Goal: Information Seeking & Learning: Learn about a topic

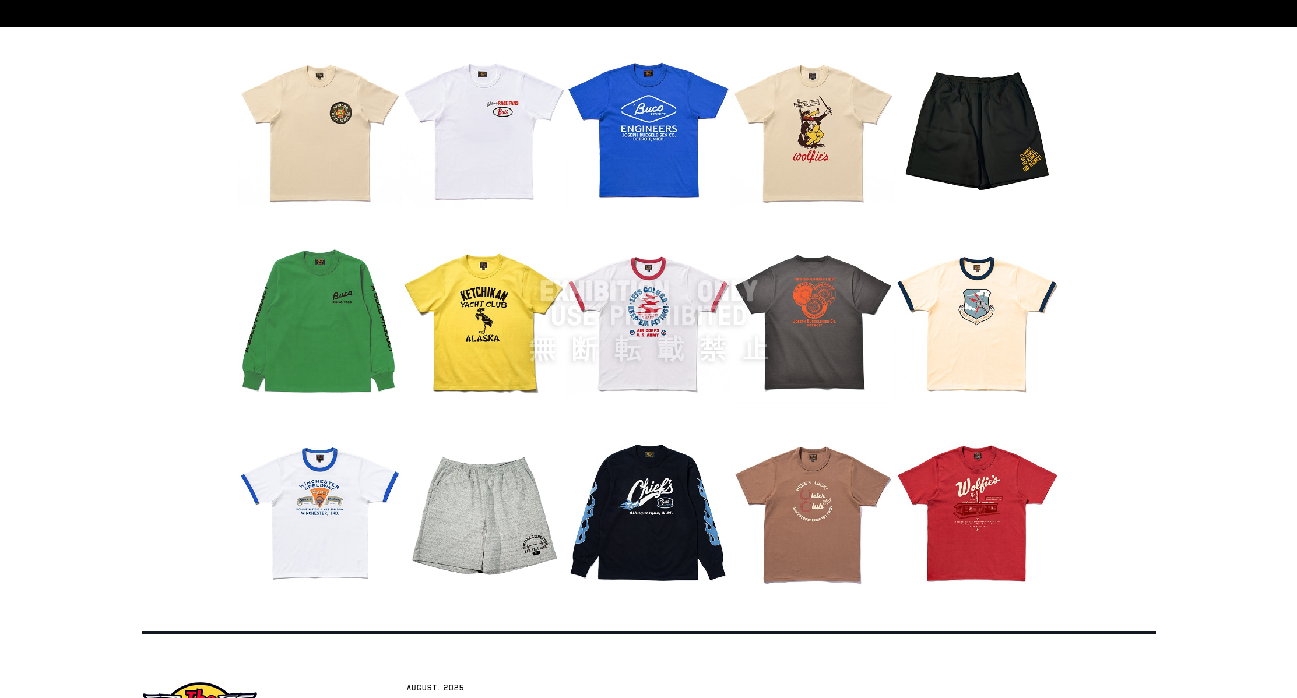
scroll to position [1060, 0]
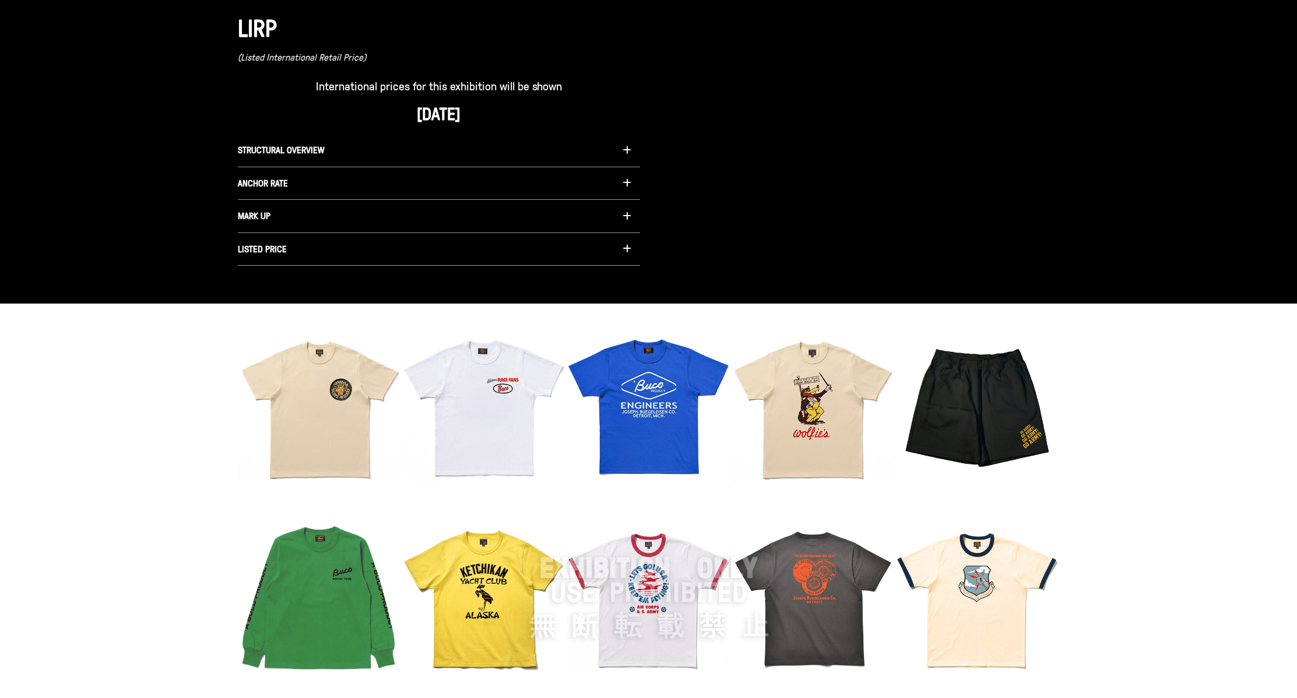
click at [518, 182] on icon "button" at bounding box center [627, 182] width 9 height 9
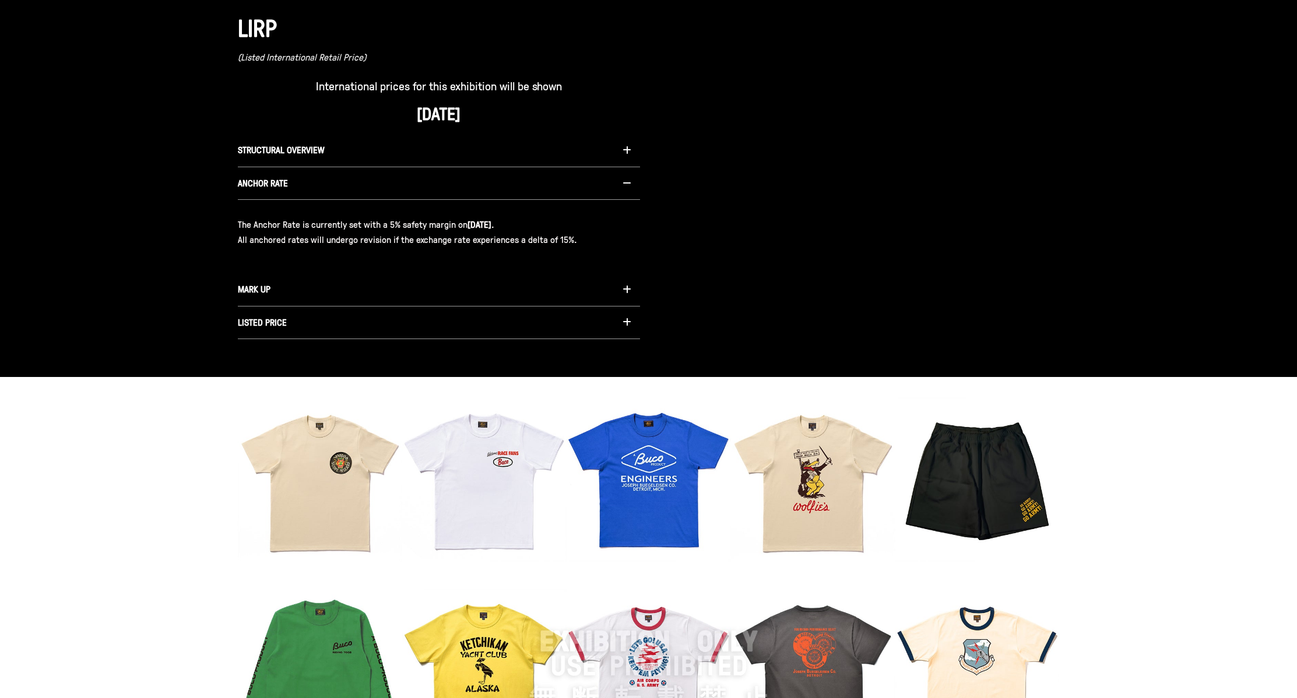
click at [518, 183] on icon "button" at bounding box center [627, 182] width 9 height 9
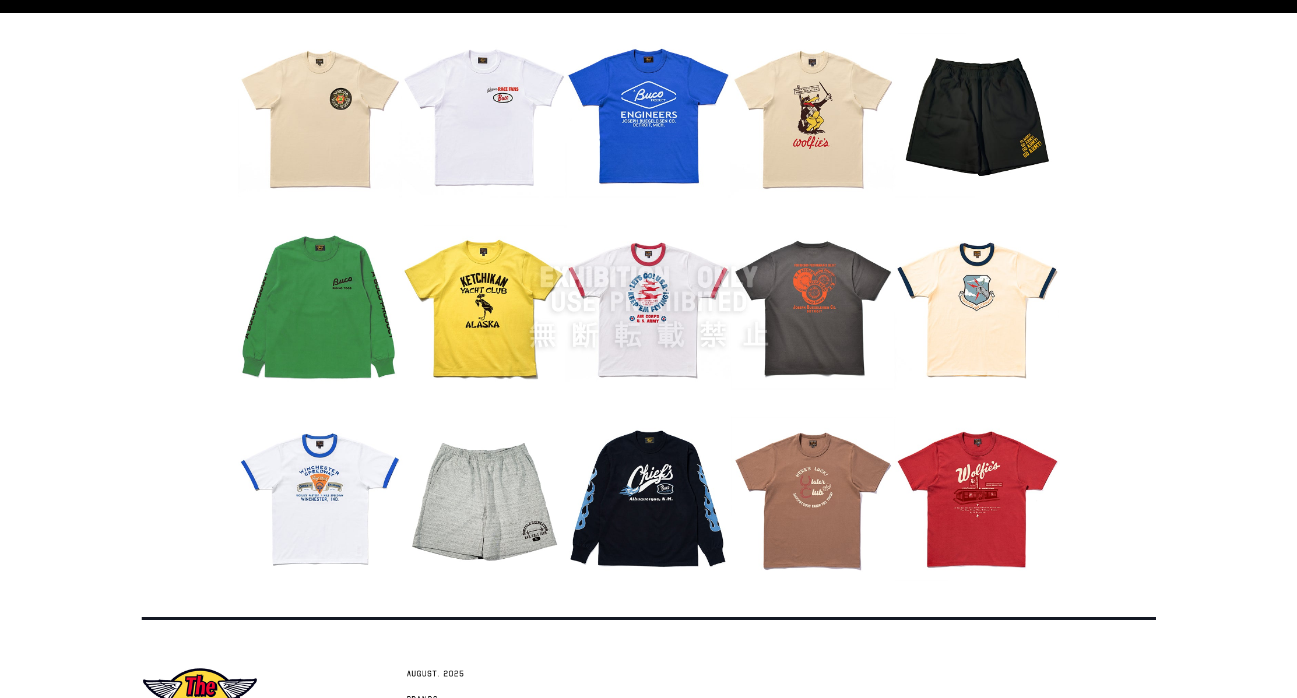
scroll to position [1468, 0]
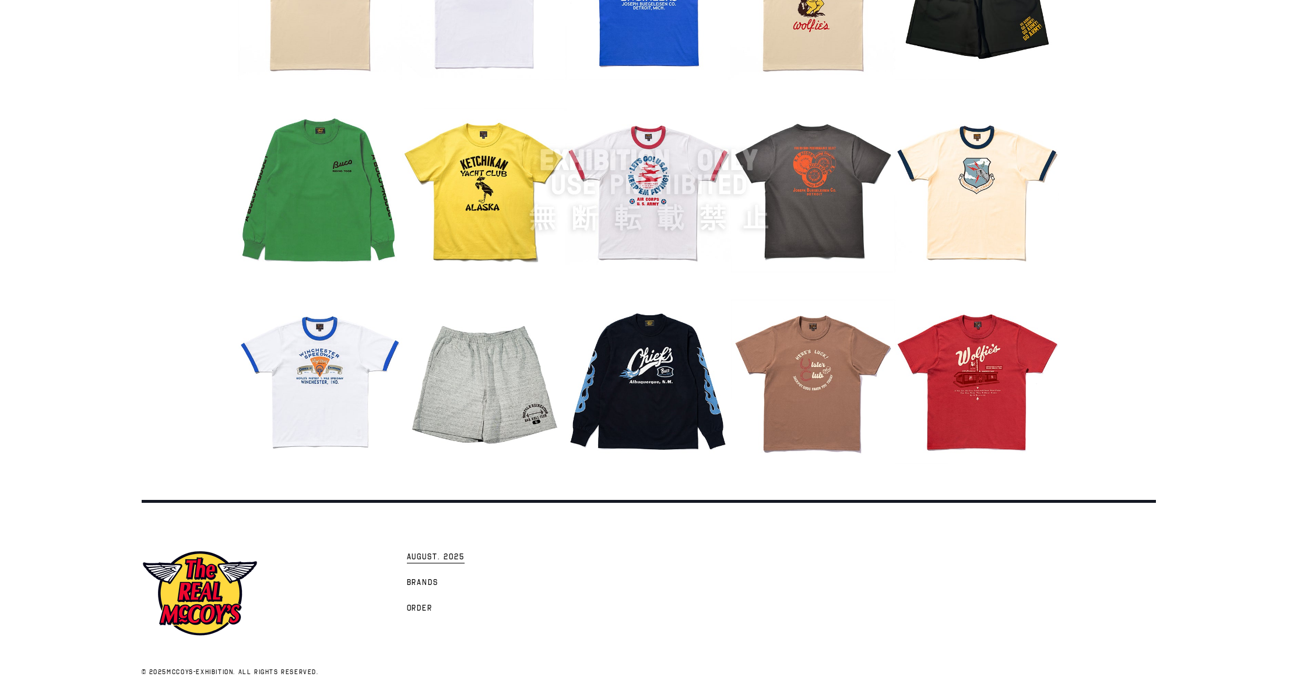
click at [421, 279] on span "AUGUST. 2025" at bounding box center [436, 558] width 58 height 12
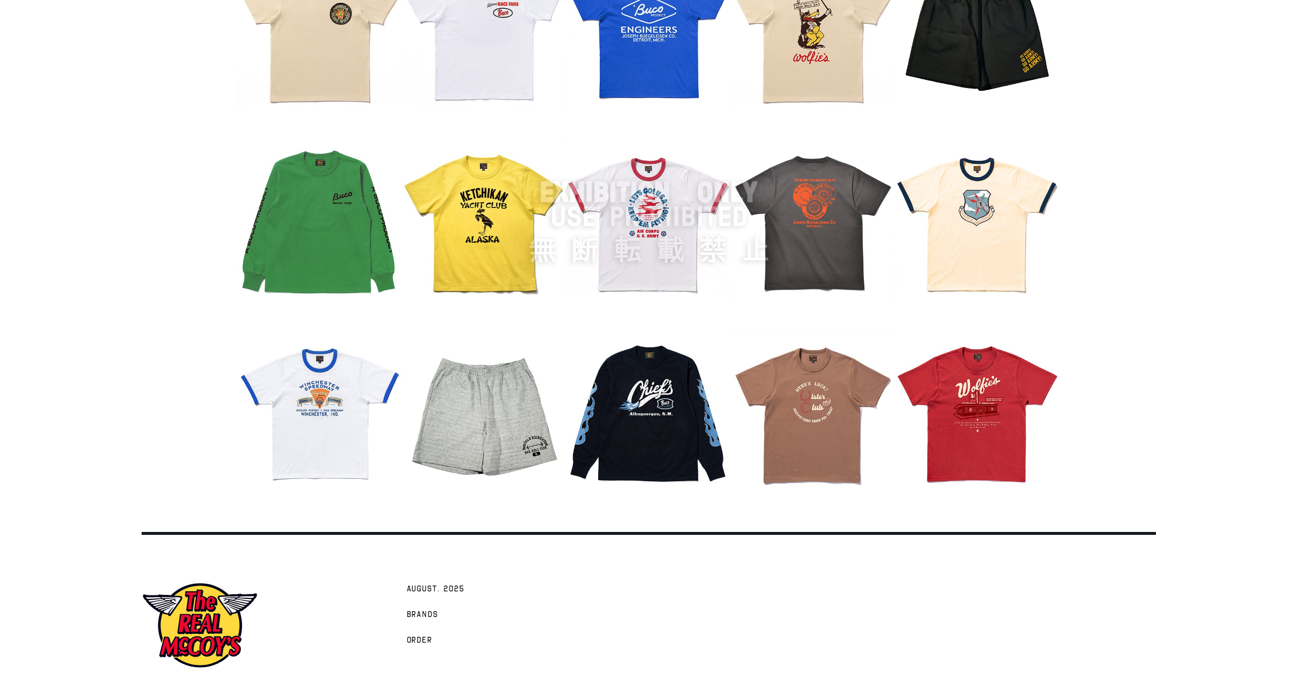
scroll to position [1468, 0]
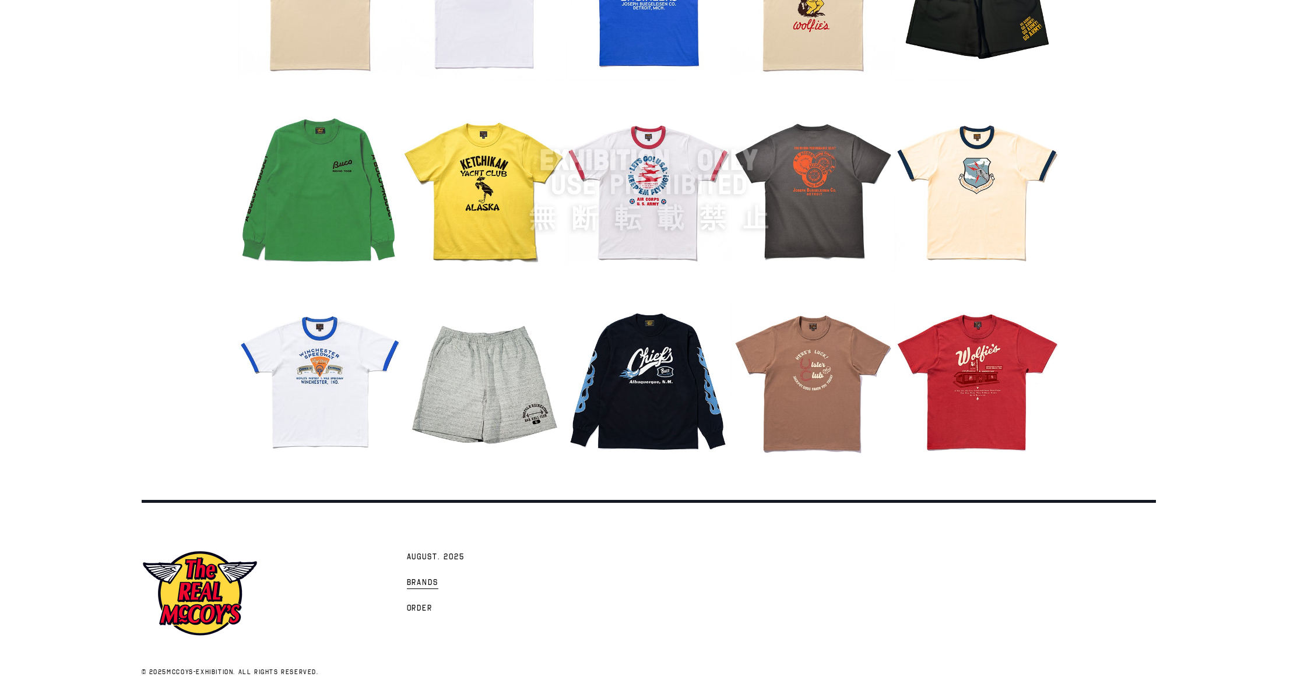
click at [430, 582] on span "Brands" at bounding box center [423, 584] width 32 height 12
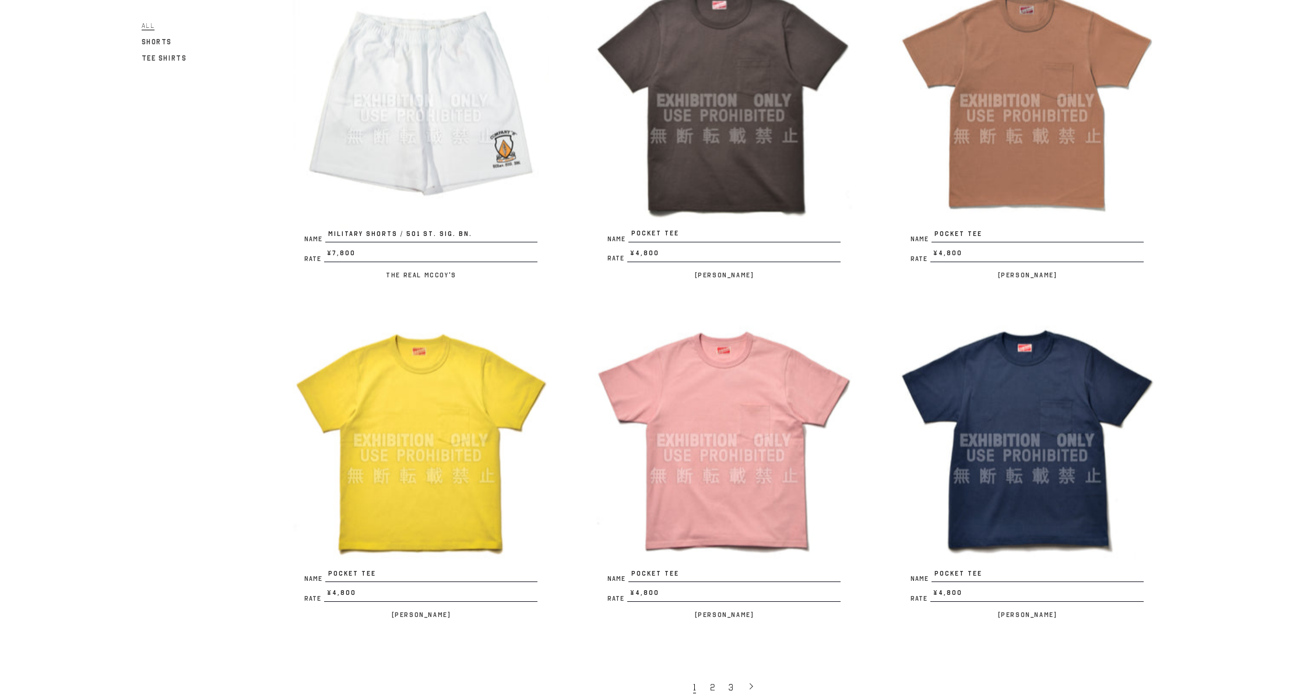
scroll to position [2360, 0]
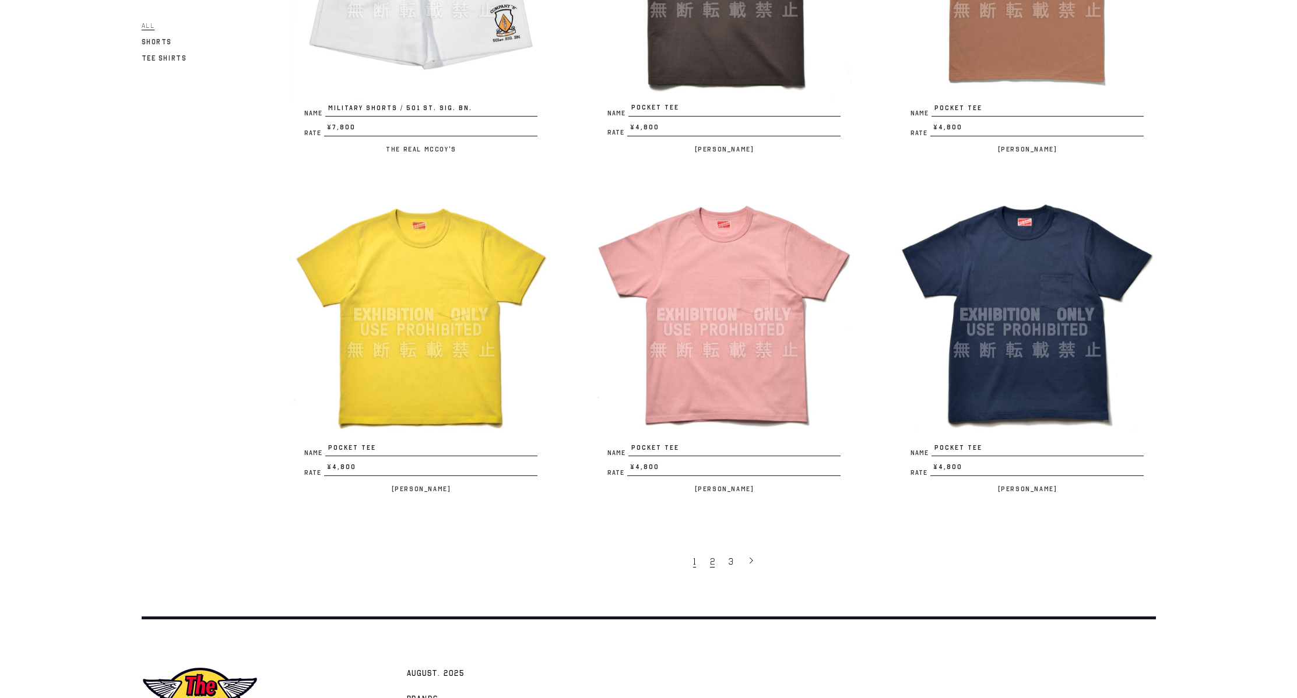
click at [712, 562] on span "2" at bounding box center [712, 562] width 5 height 12
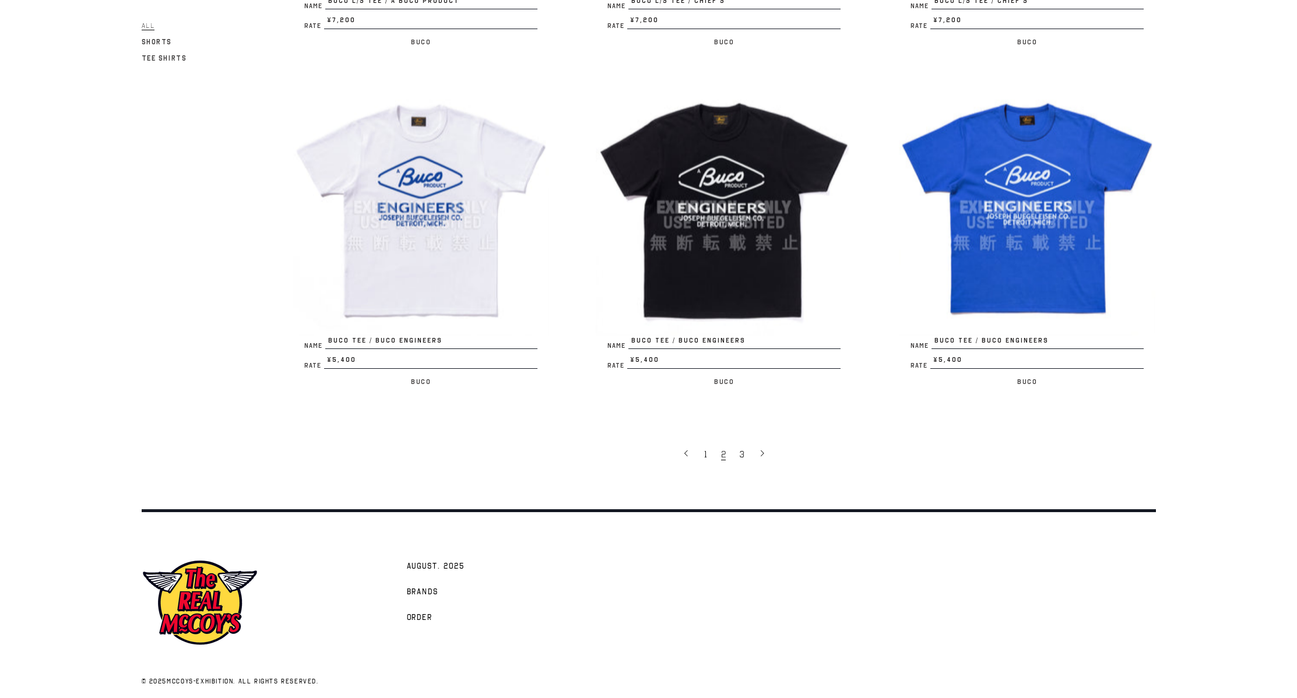
scroll to position [2476, 0]
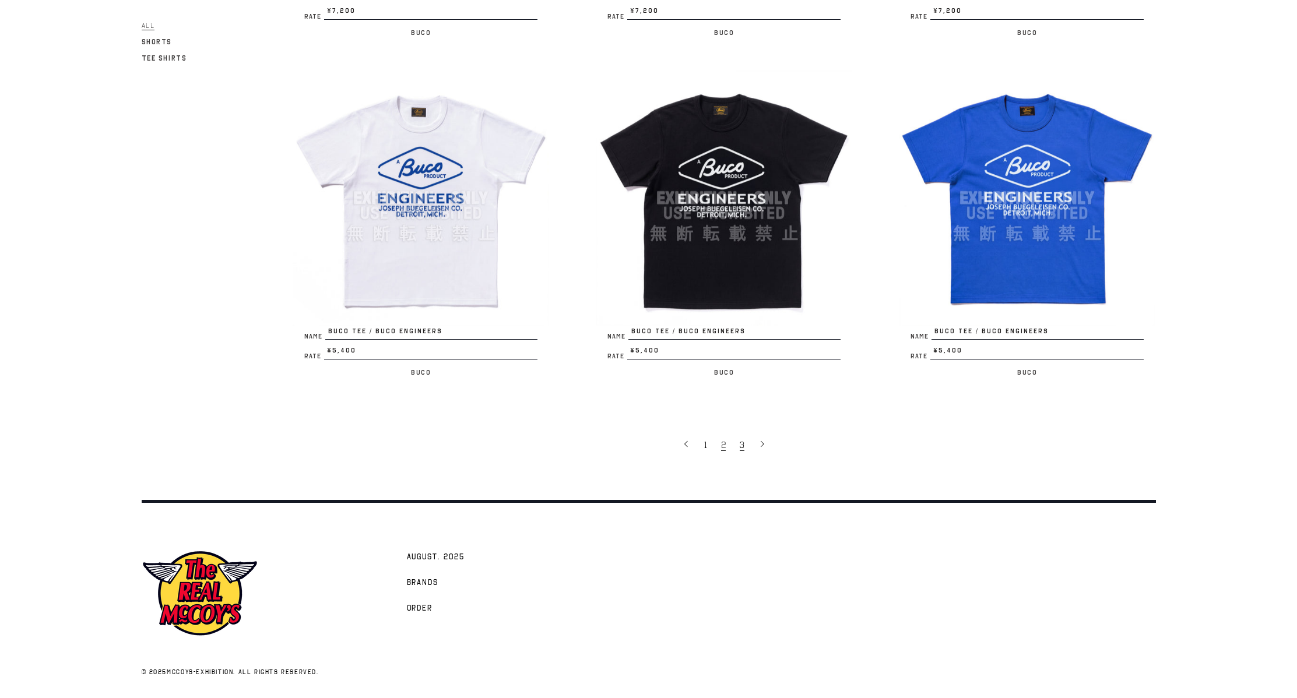
click at [744, 444] on link "3" at bounding box center [743, 445] width 19 height 24
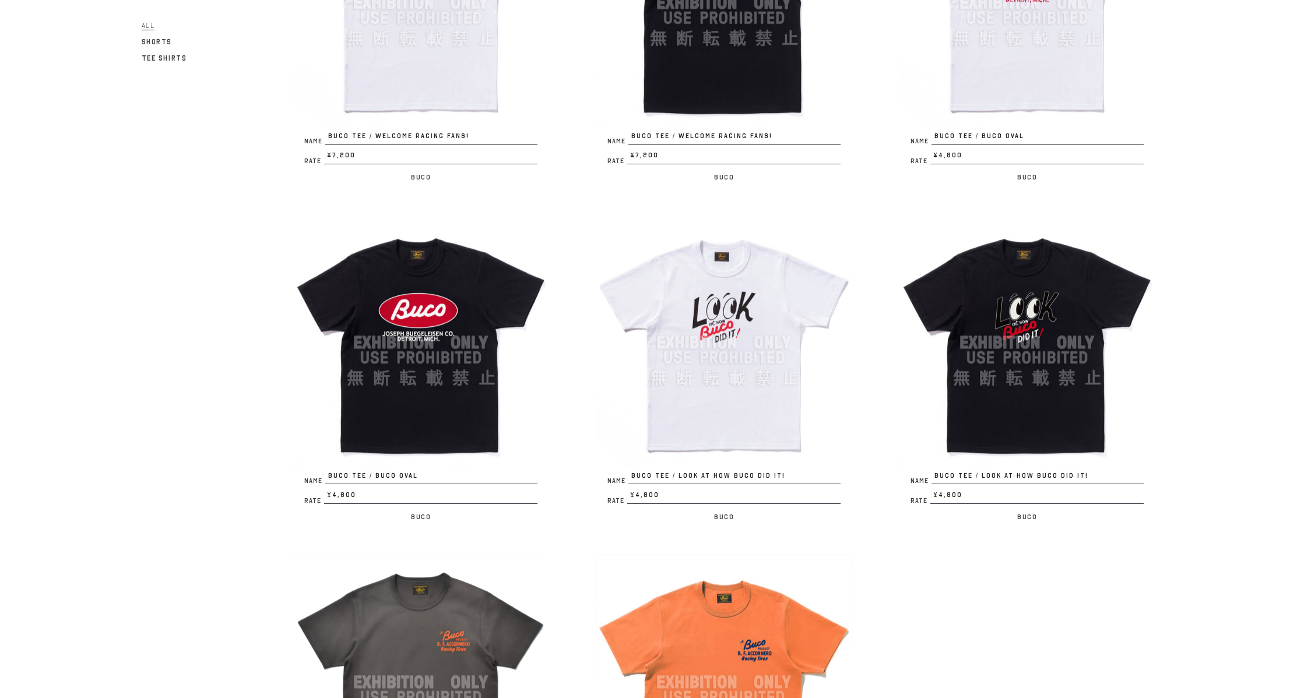
scroll to position [291, 0]
click at [751, 265] on img at bounding box center [724, 343] width 257 height 257
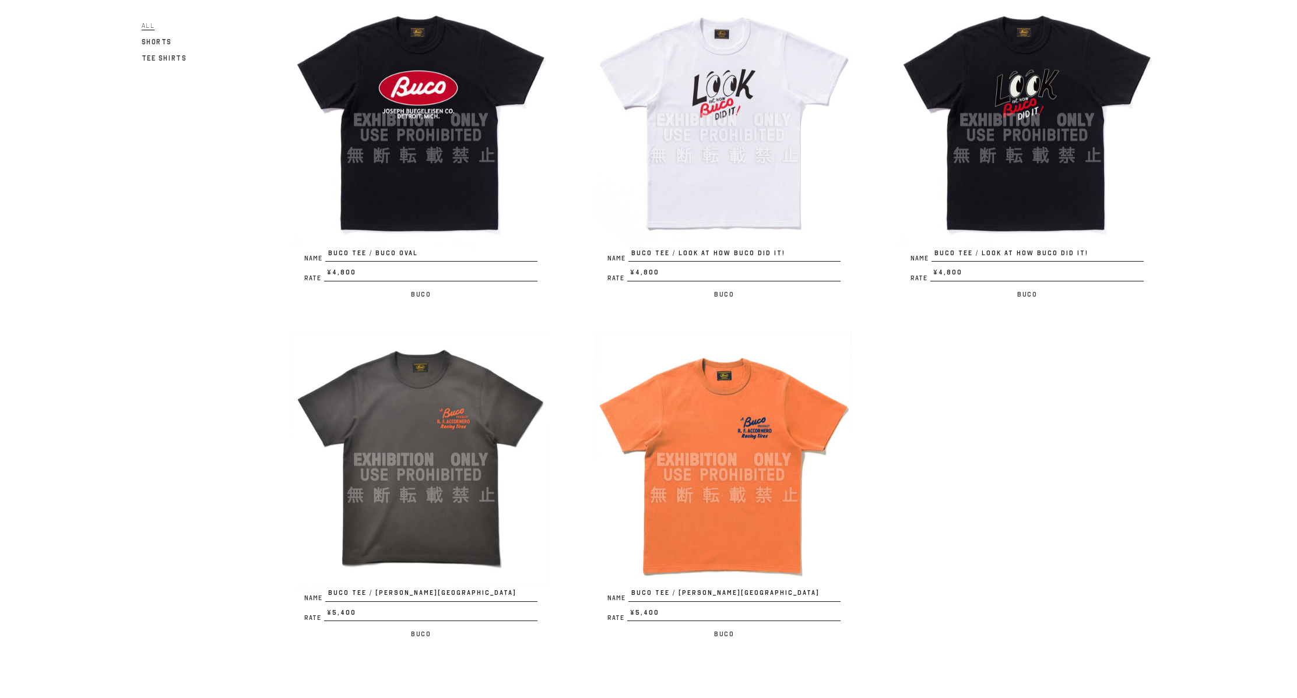
scroll to position [583, 0]
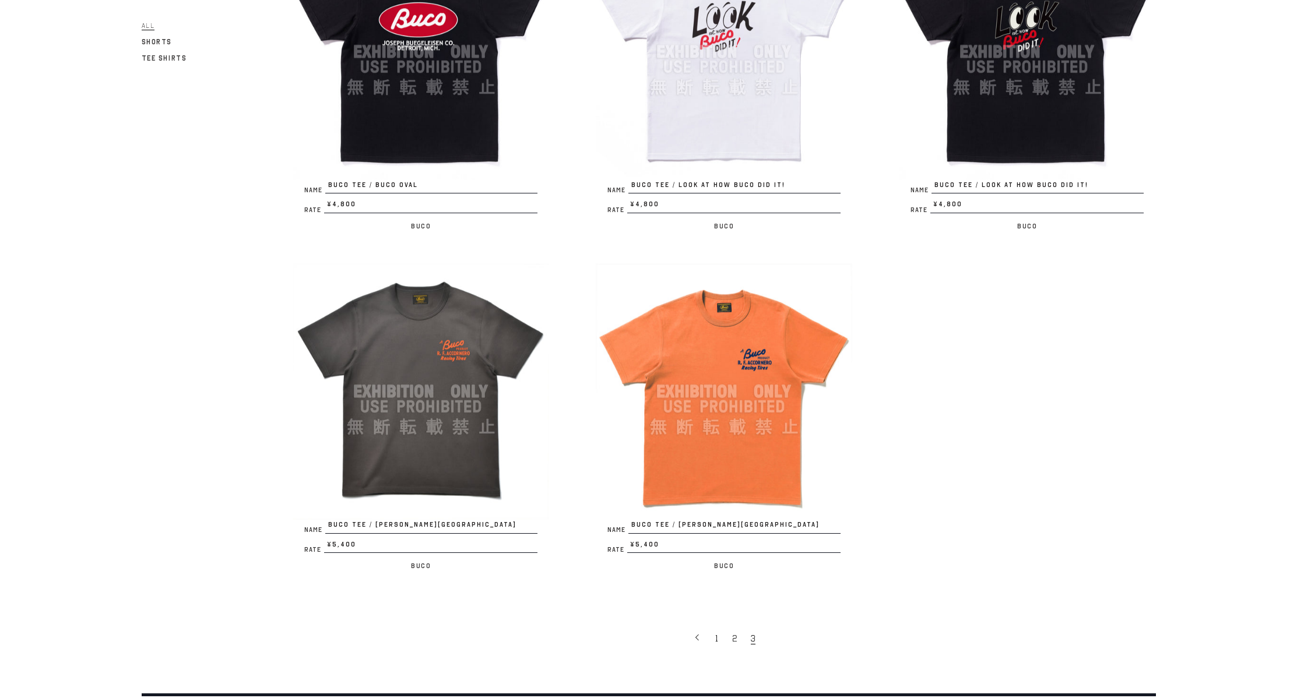
click at [751, 429] on img at bounding box center [724, 392] width 257 height 257
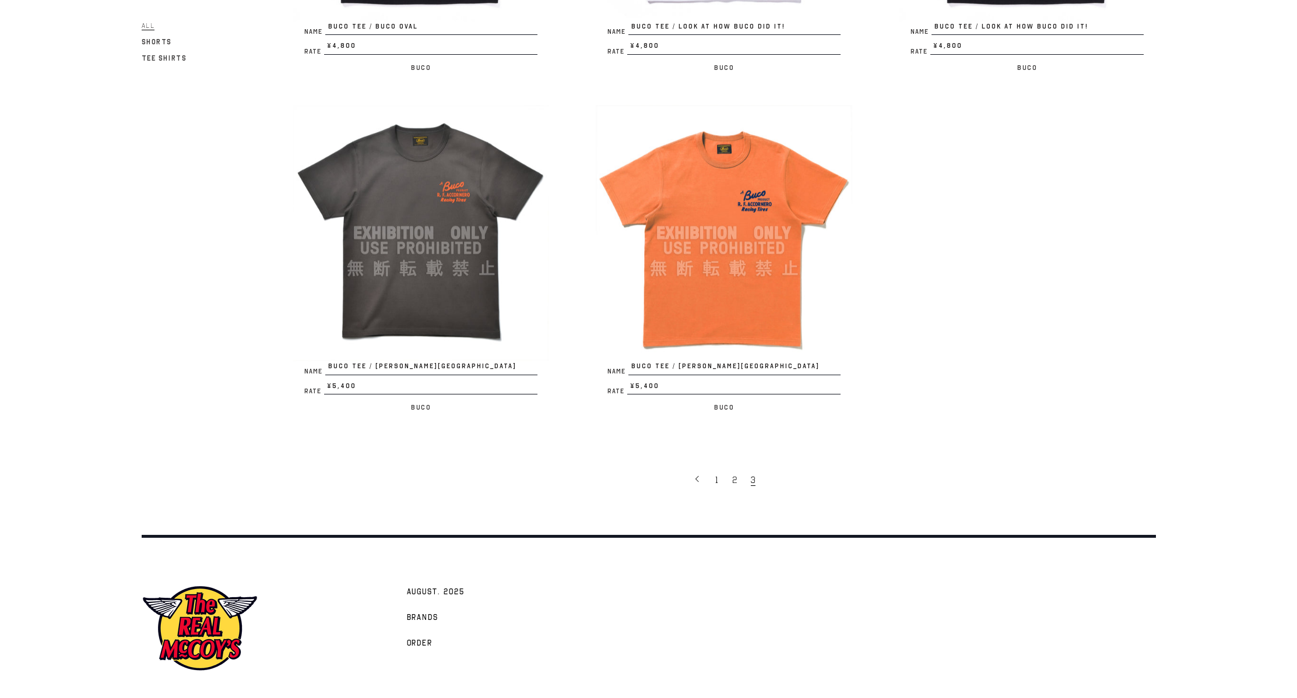
scroll to position [758, 0]
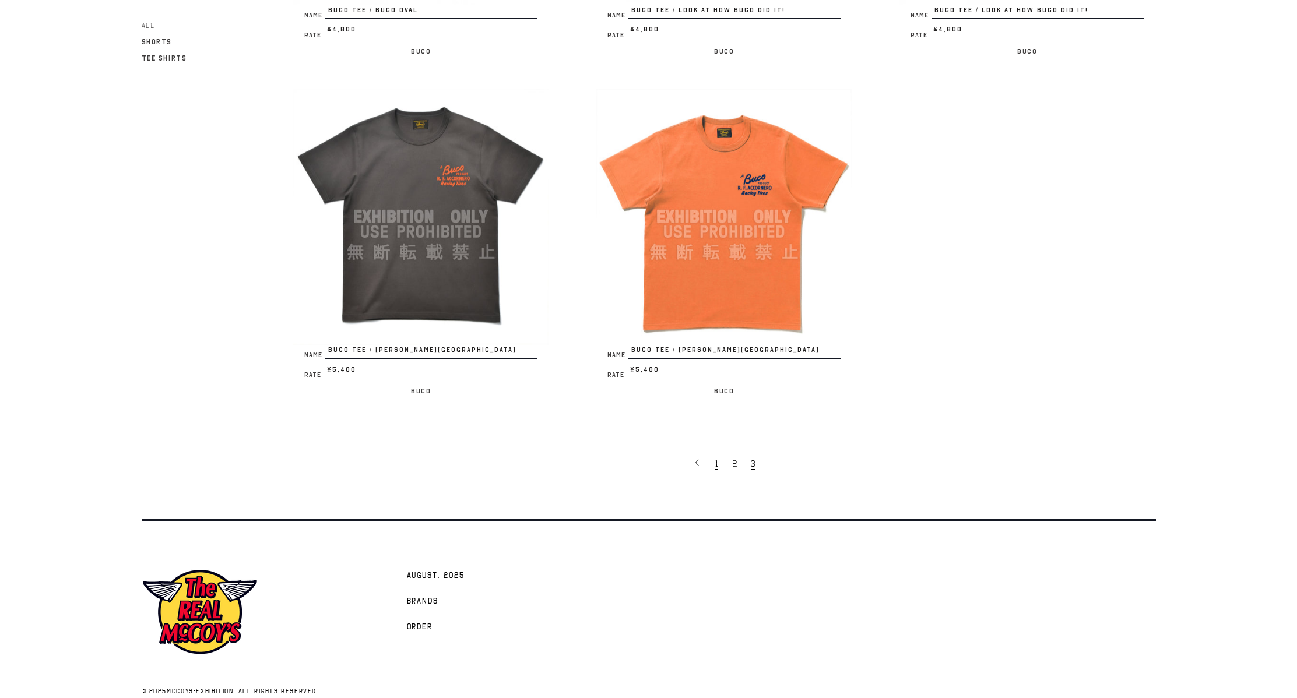
click at [711, 465] on link "1" at bounding box center [717, 463] width 17 height 24
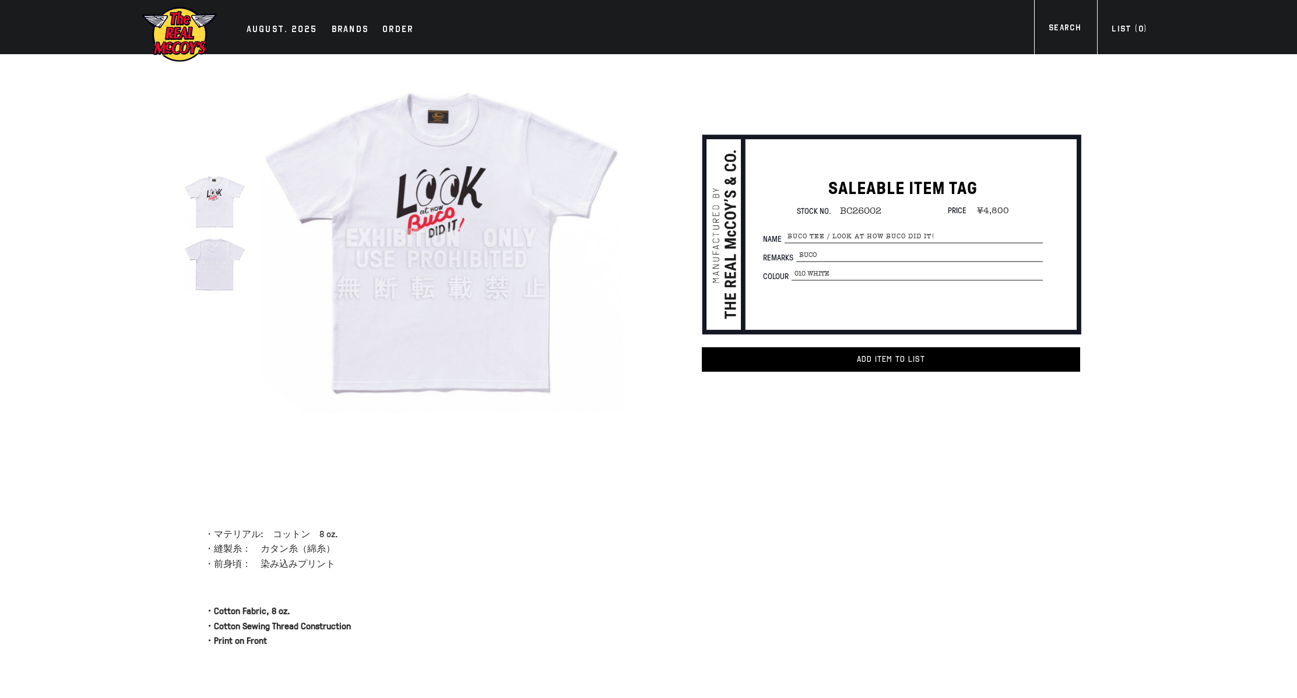
click at [203, 251] on img at bounding box center [215, 263] width 62 height 62
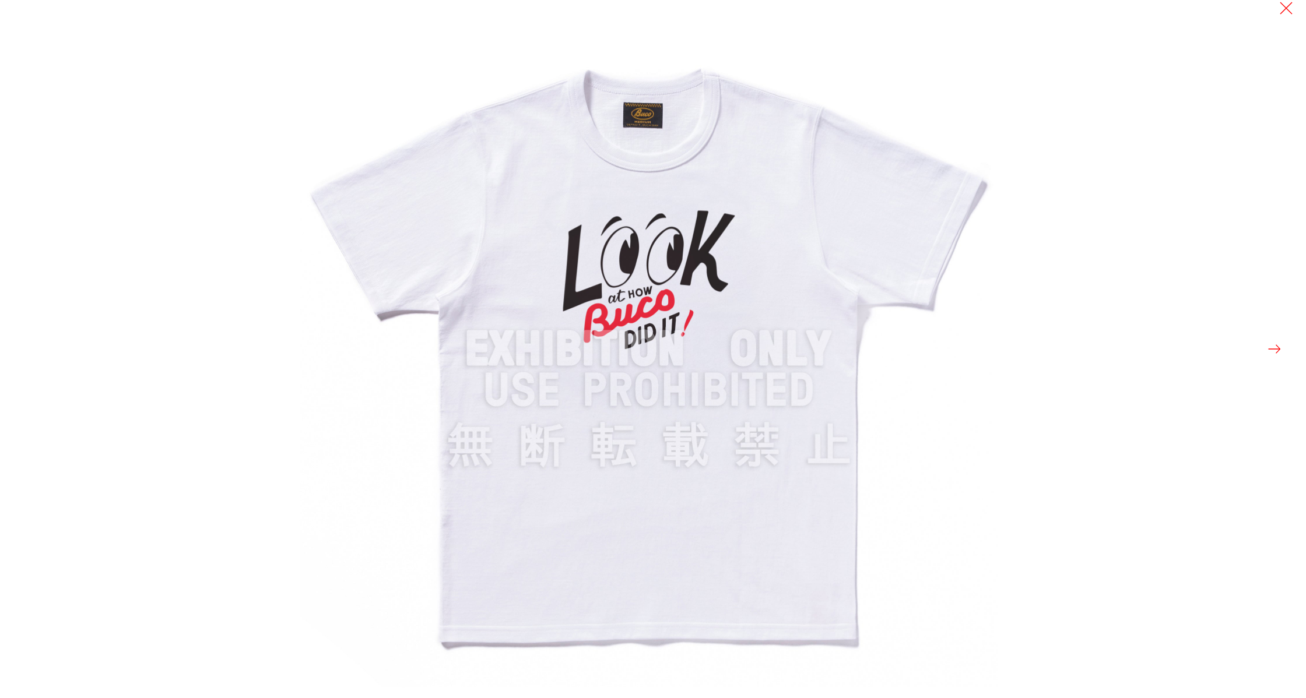
click at [673, 149] on img at bounding box center [649, 349] width 698 height 698
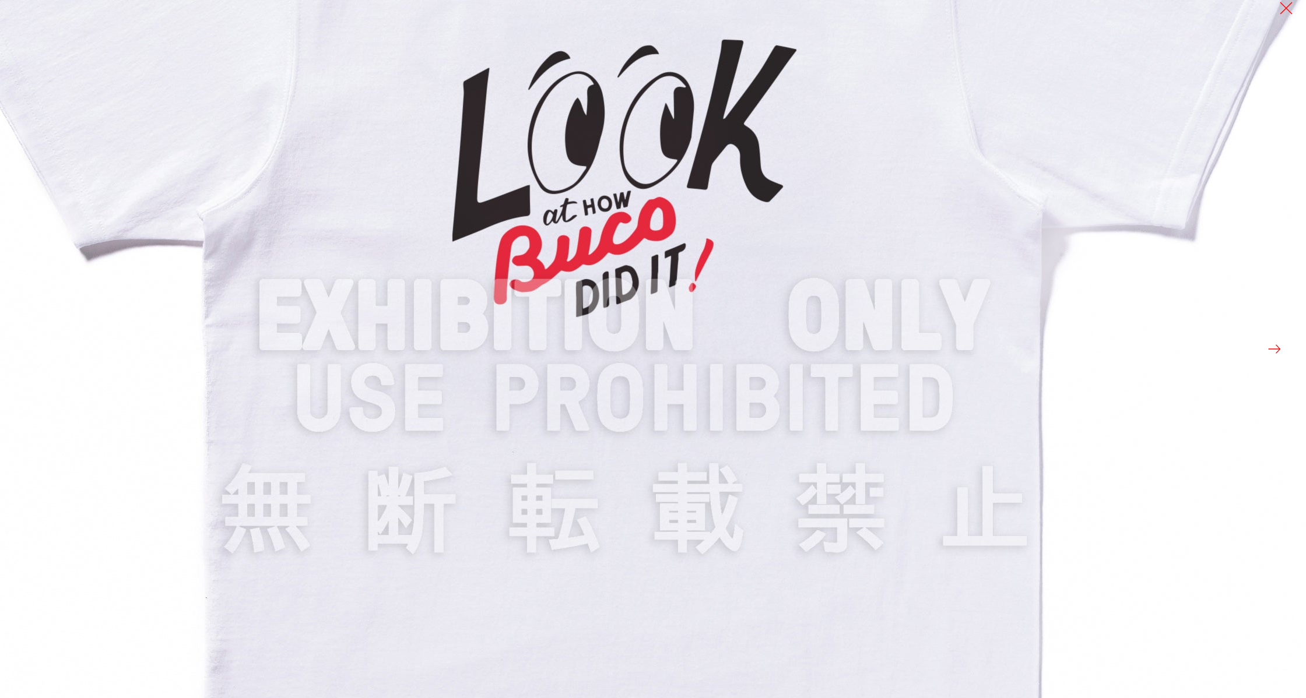
click at [720, 354] on img at bounding box center [624, 317] width 1399 height 1399
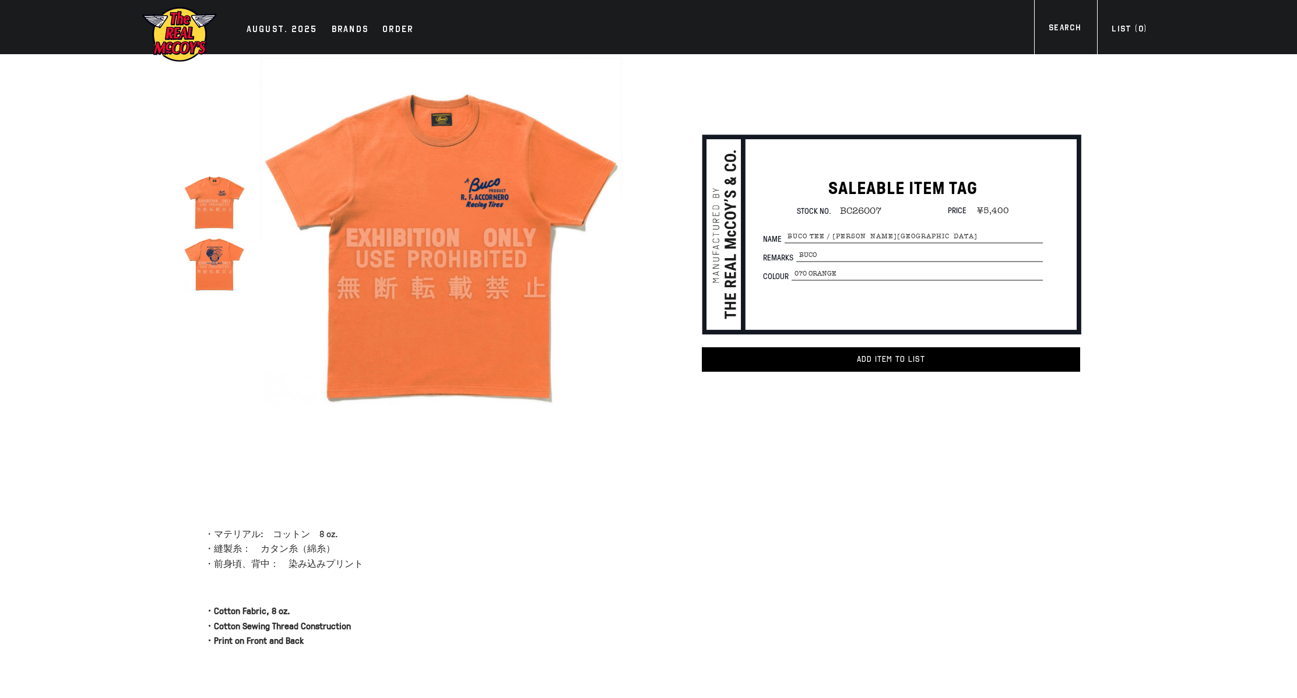
click at [216, 244] on img at bounding box center [215, 263] width 62 height 62
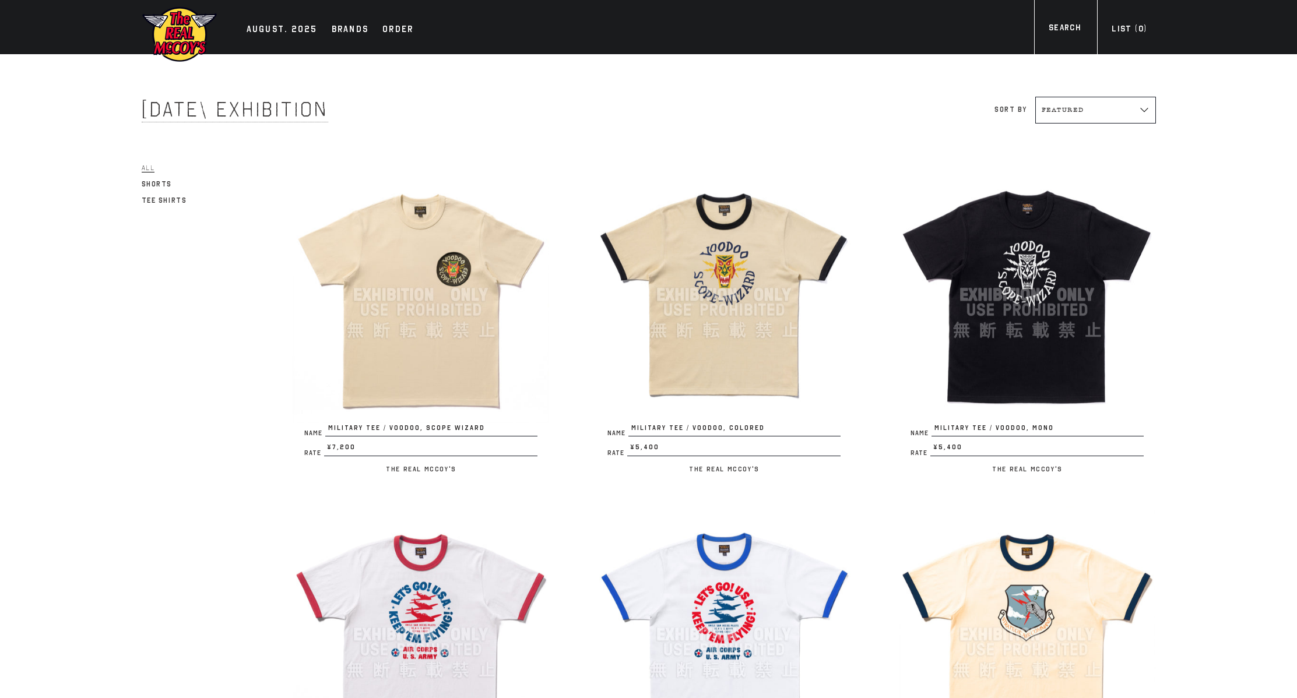
click at [722, 284] on img at bounding box center [724, 295] width 257 height 257
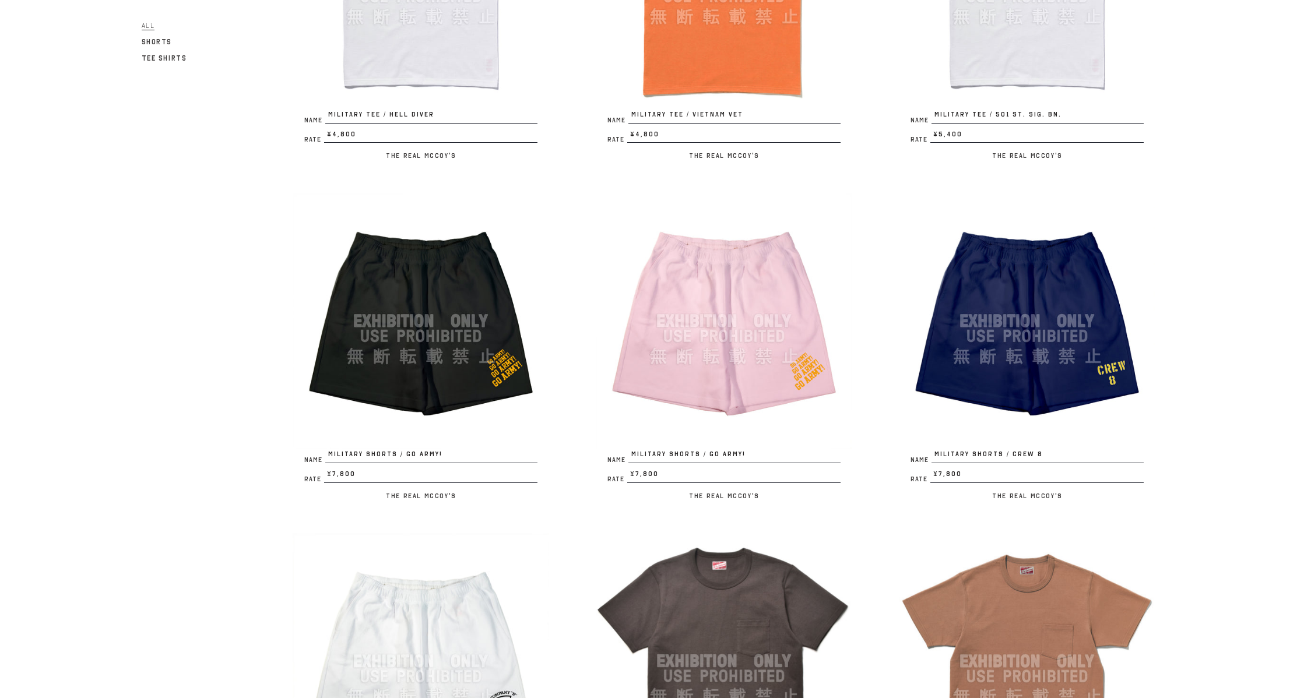
scroll to position [1516, 0]
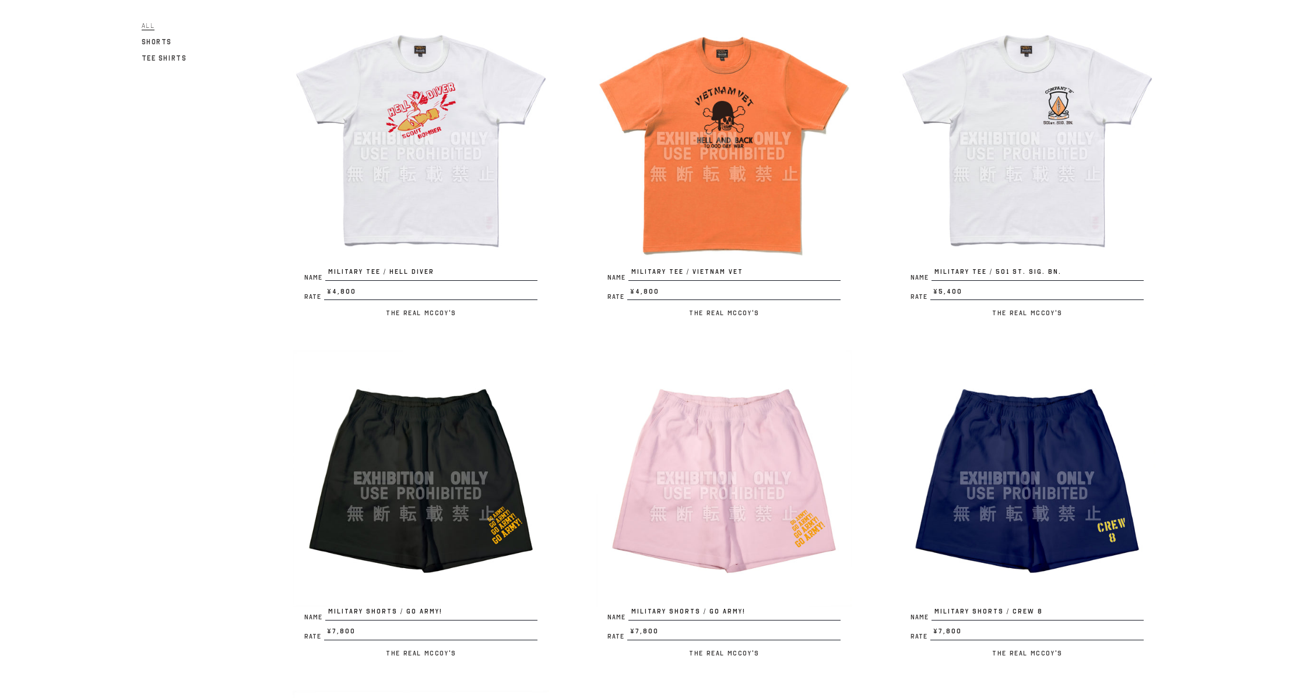
click at [426, 164] on img at bounding box center [421, 138] width 257 height 257
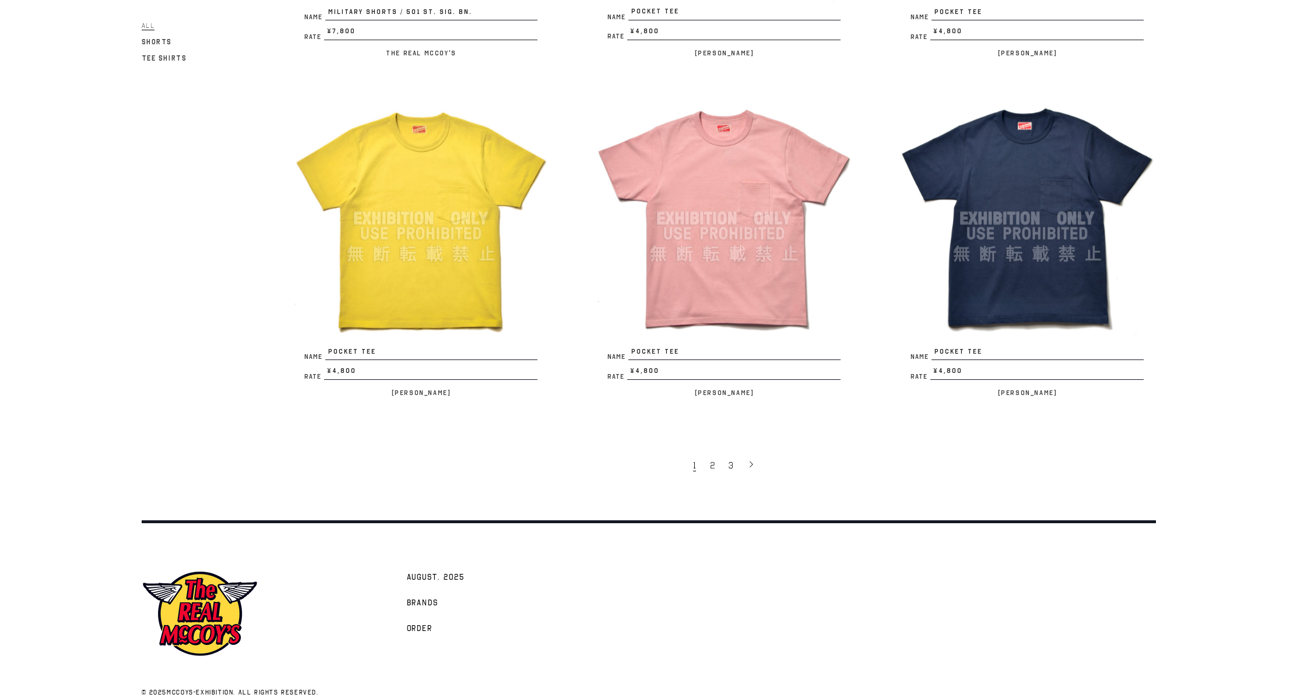
scroll to position [2476, 0]
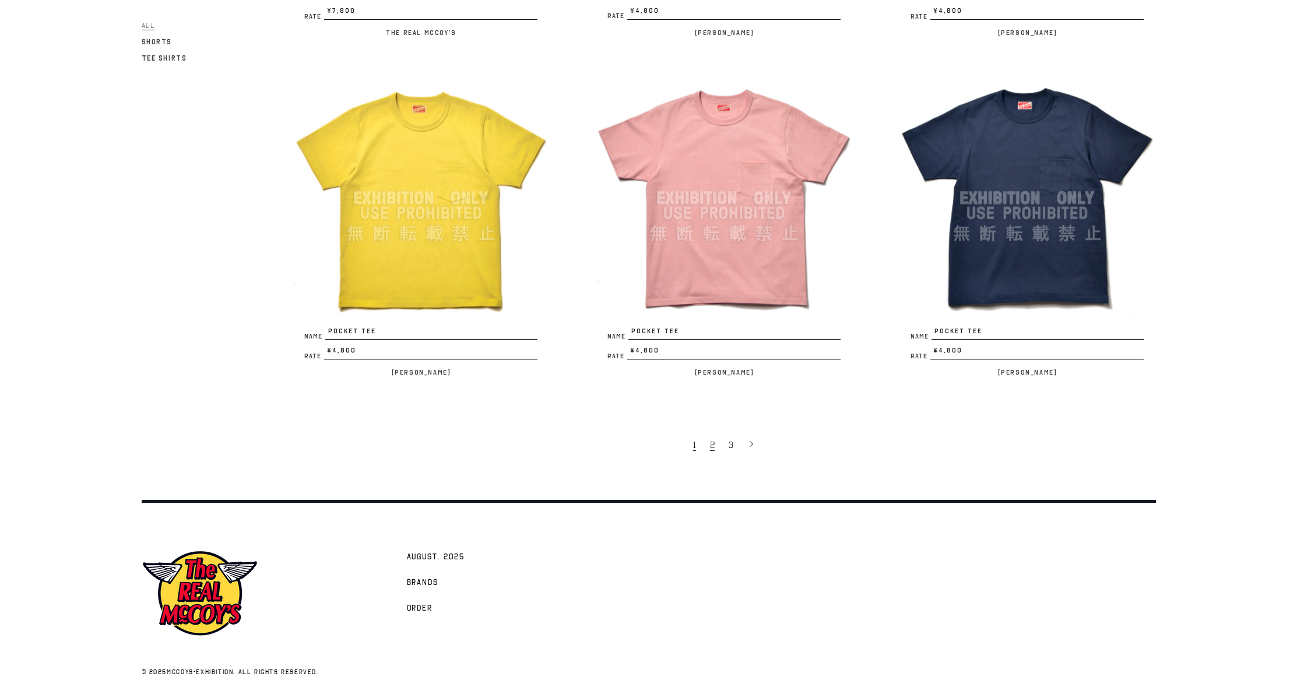
click at [715, 445] on link "2" at bounding box center [713, 445] width 19 height 24
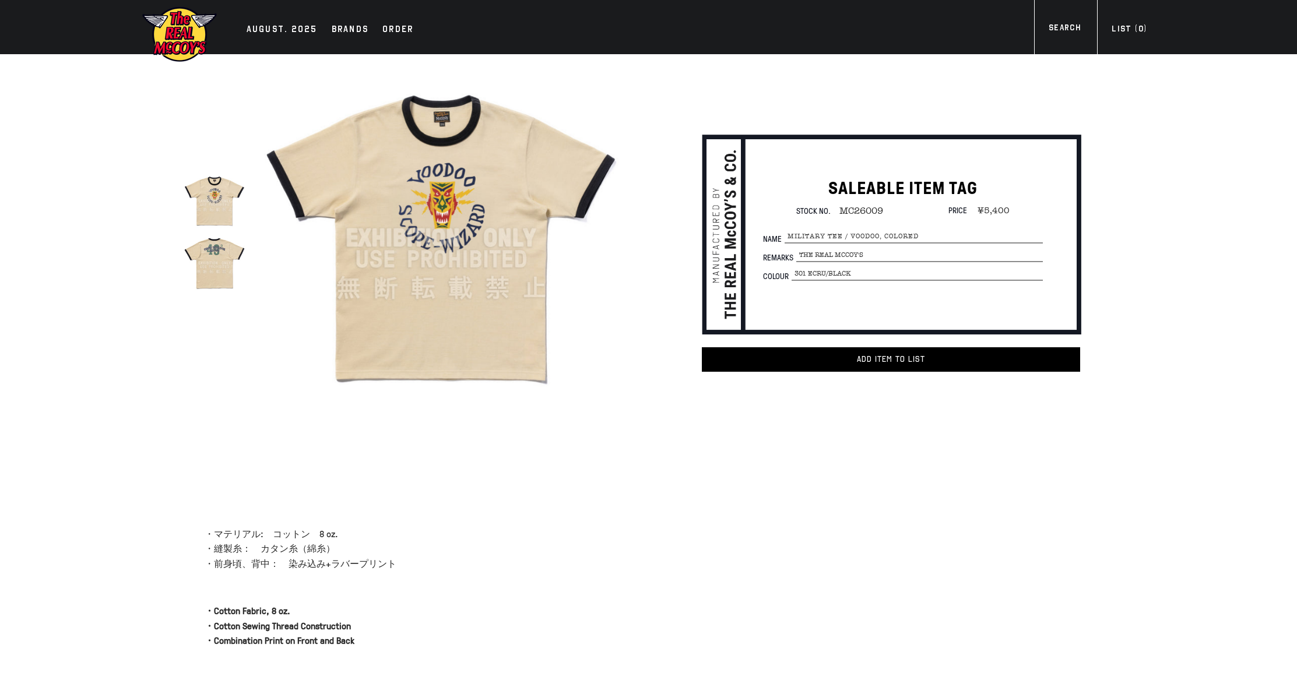
click at [223, 264] on img at bounding box center [215, 263] width 62 height 62
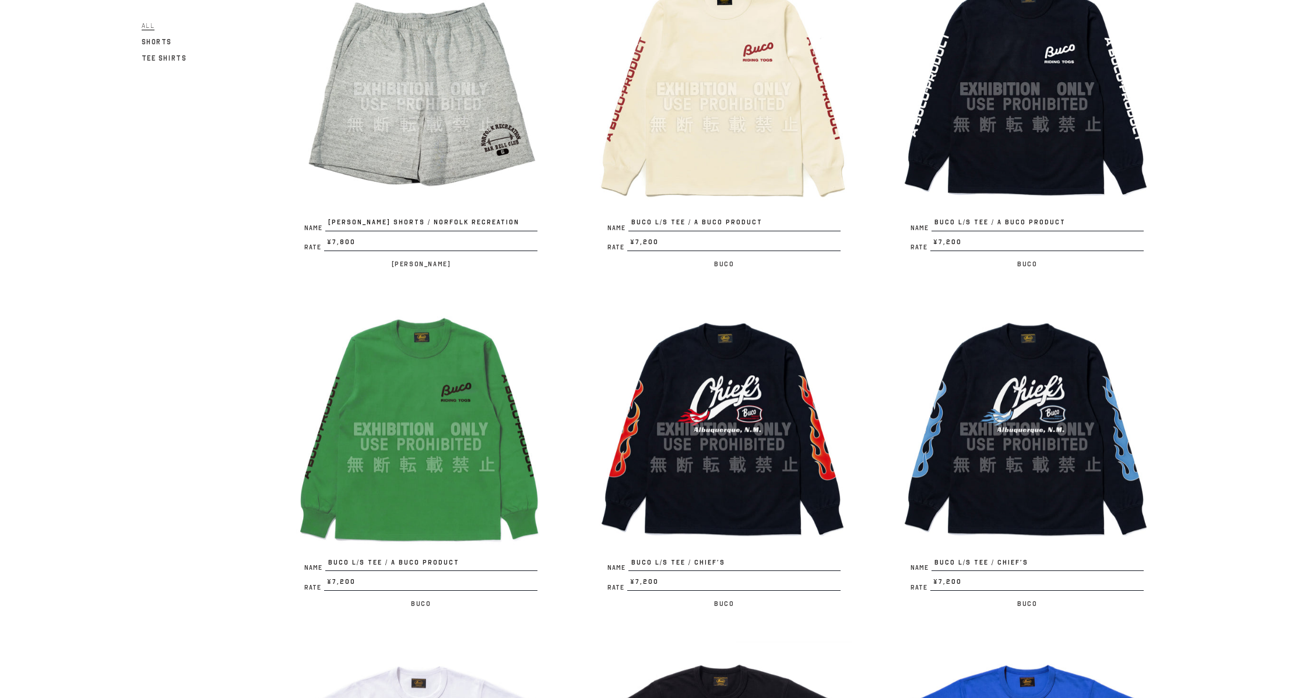
scroll to position [1924, 0]
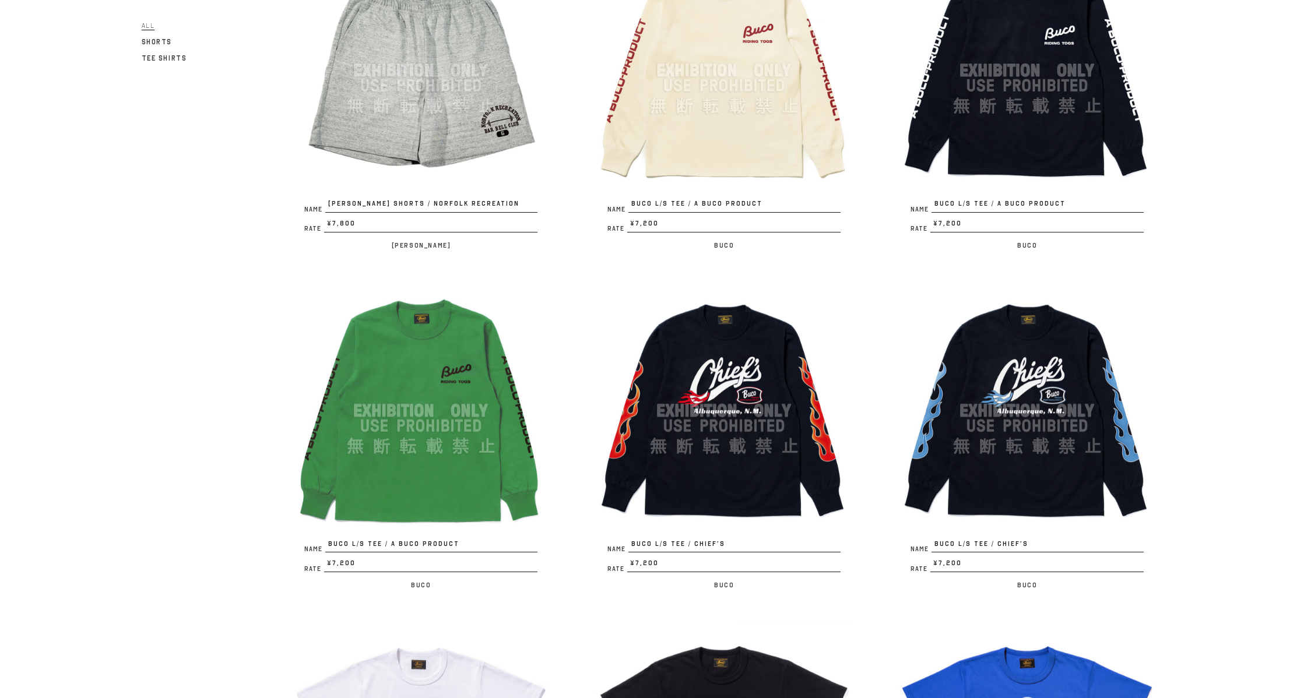
click at [754, 360] on img at bounding box center [724, 411] width 257 height 257
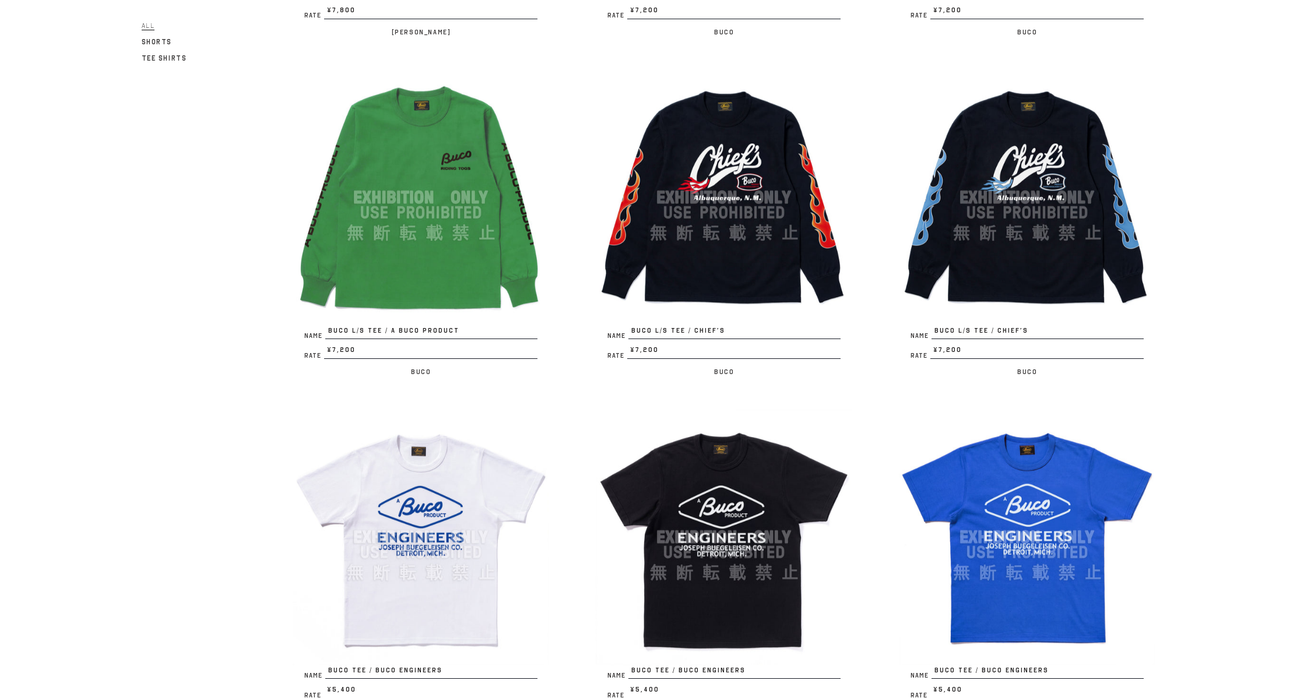
scroll to position [2332, 0]
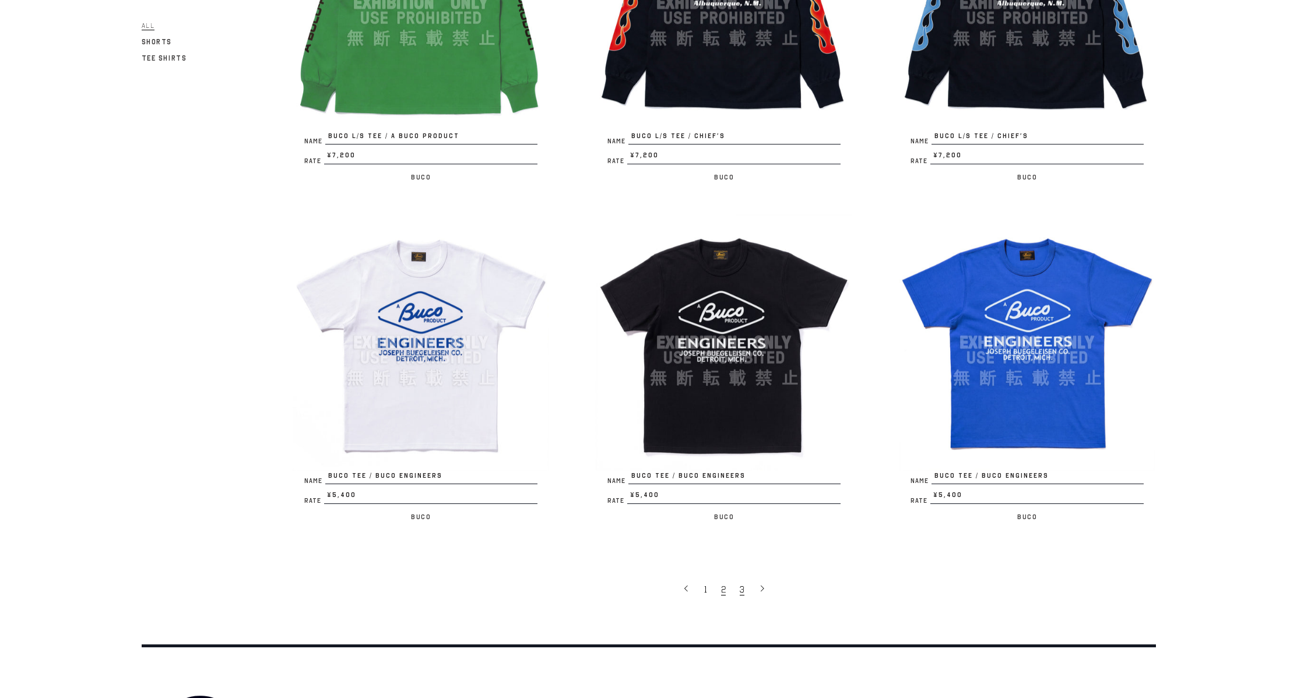
click at [741, 589] on span "3" at bounding box center [742, 590] width 5 height 12
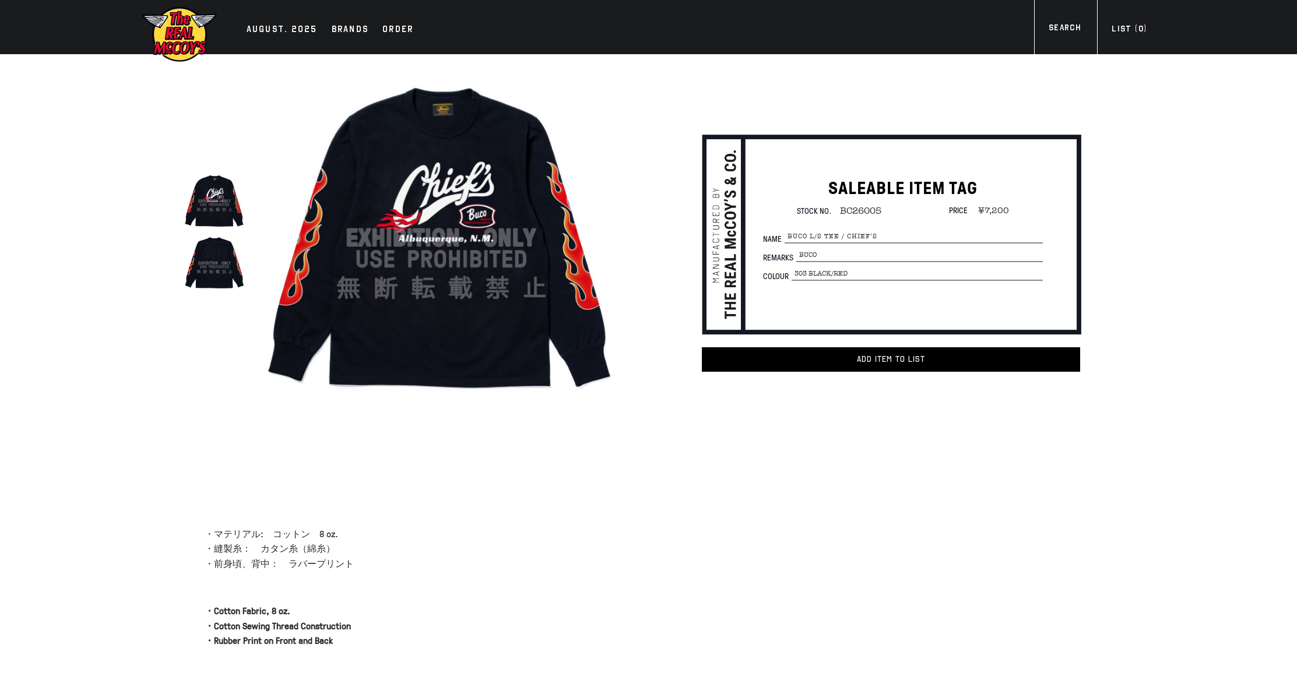
click at [498, 173] on img at bounding box center [441, 238] width 362 height 362
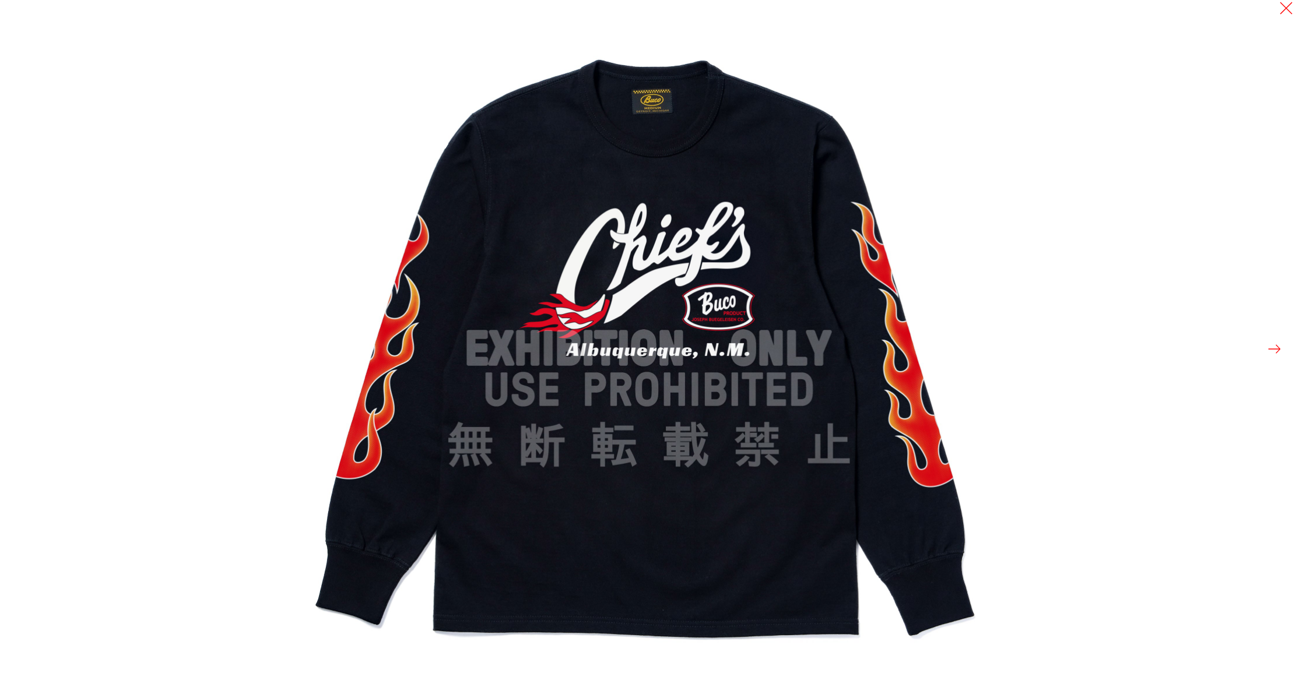
click at [1030, 251] on div at bounding box center [953, 349] width 1306 height 698
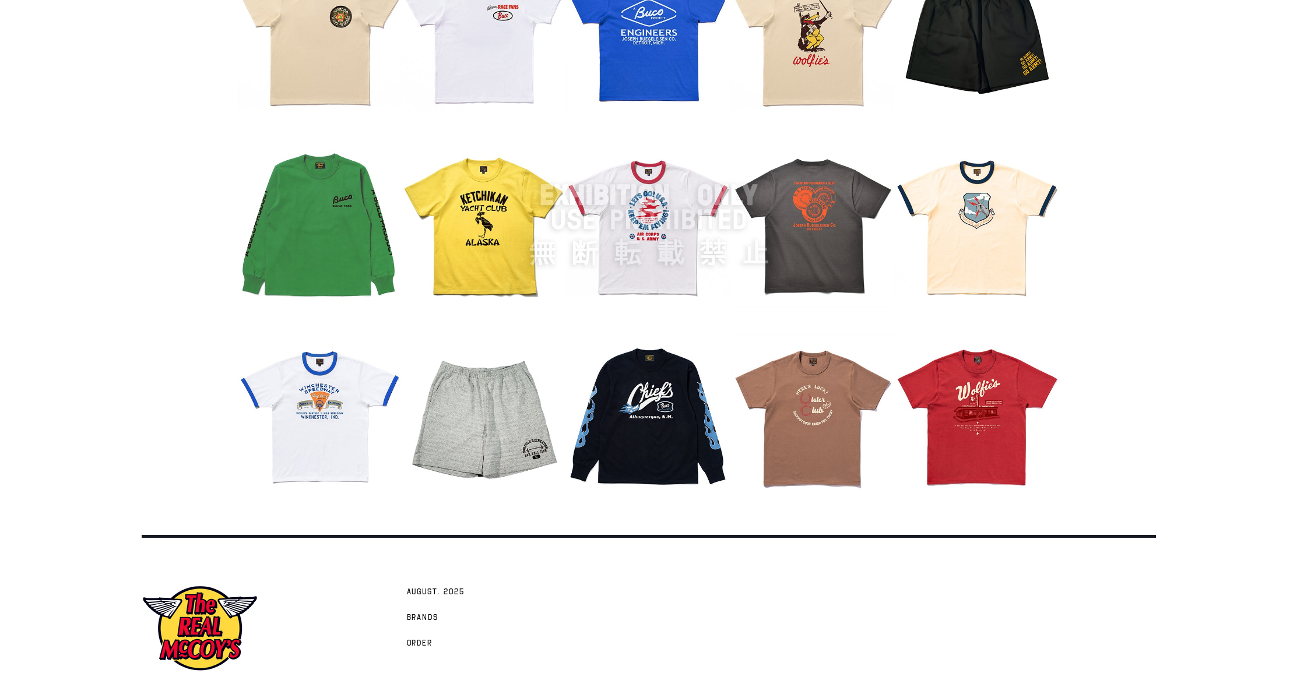
scroll to position [1468, 0]
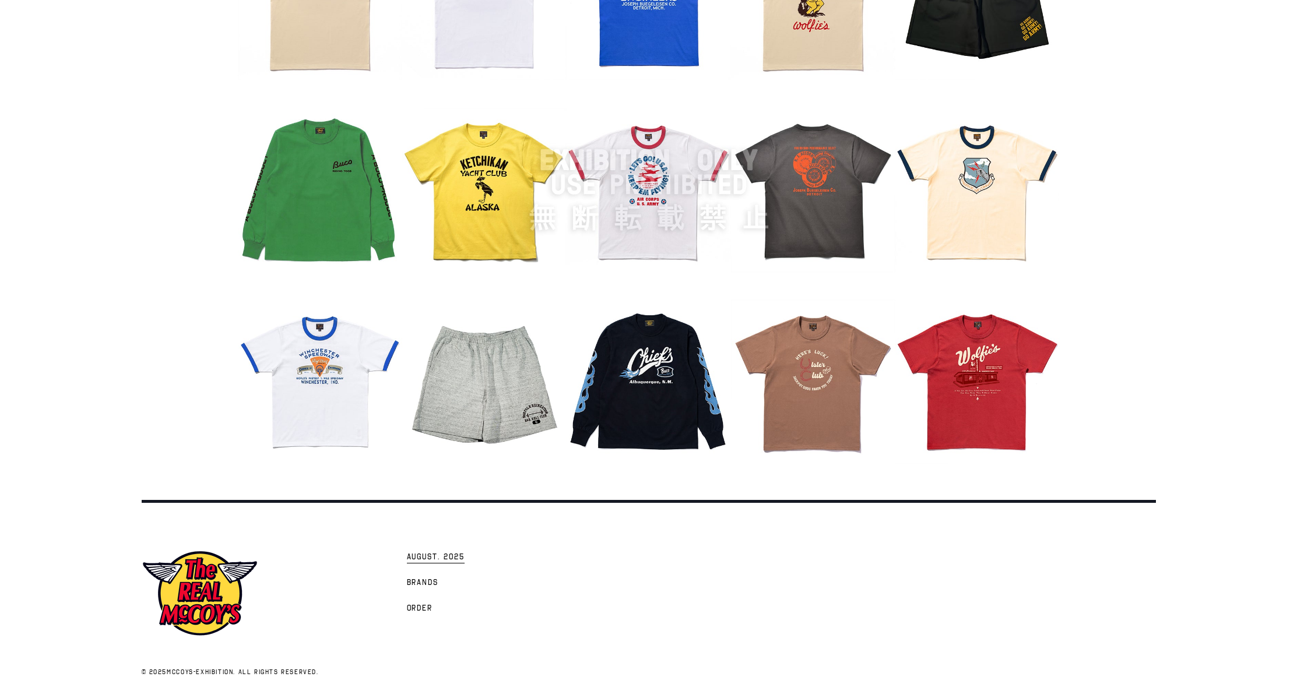
click at [437, 550] on link "AUGUST. 2025" at bounding box center [435, 557] width 69 height 26
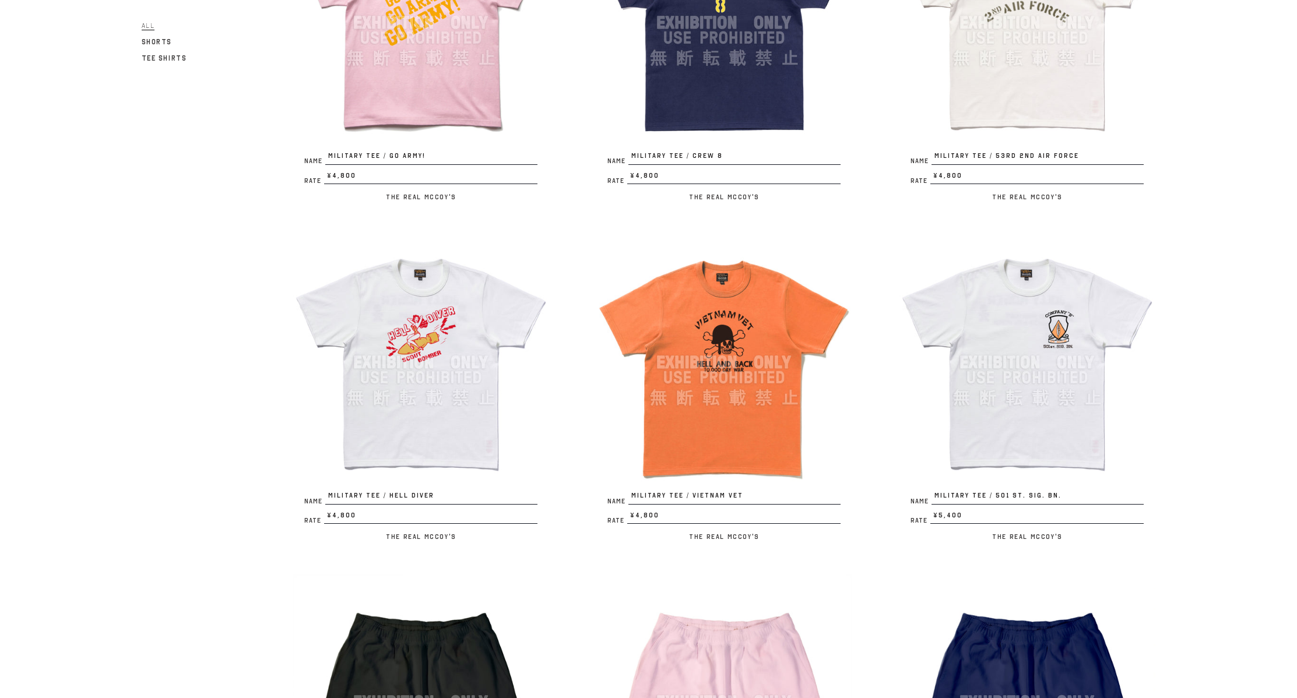
scroll to position [1399, 0]
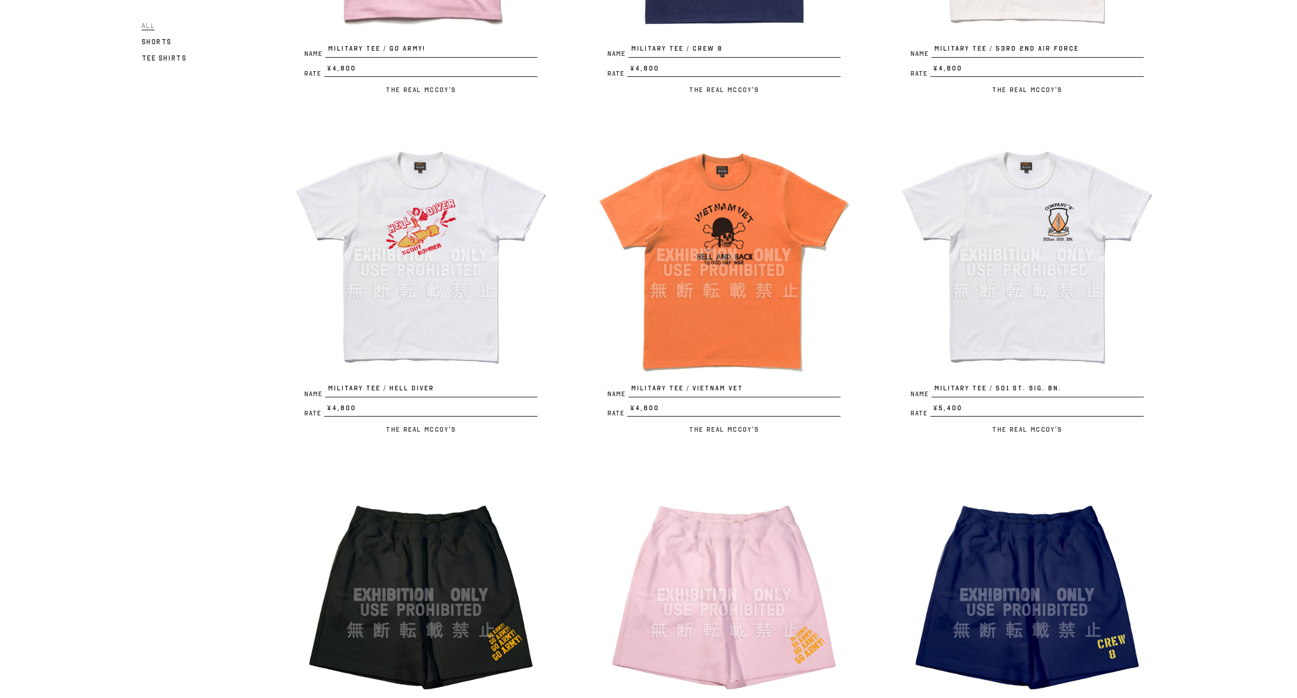
click at [438, 333] on img at bounding box center [421, 255] width 257 height 257
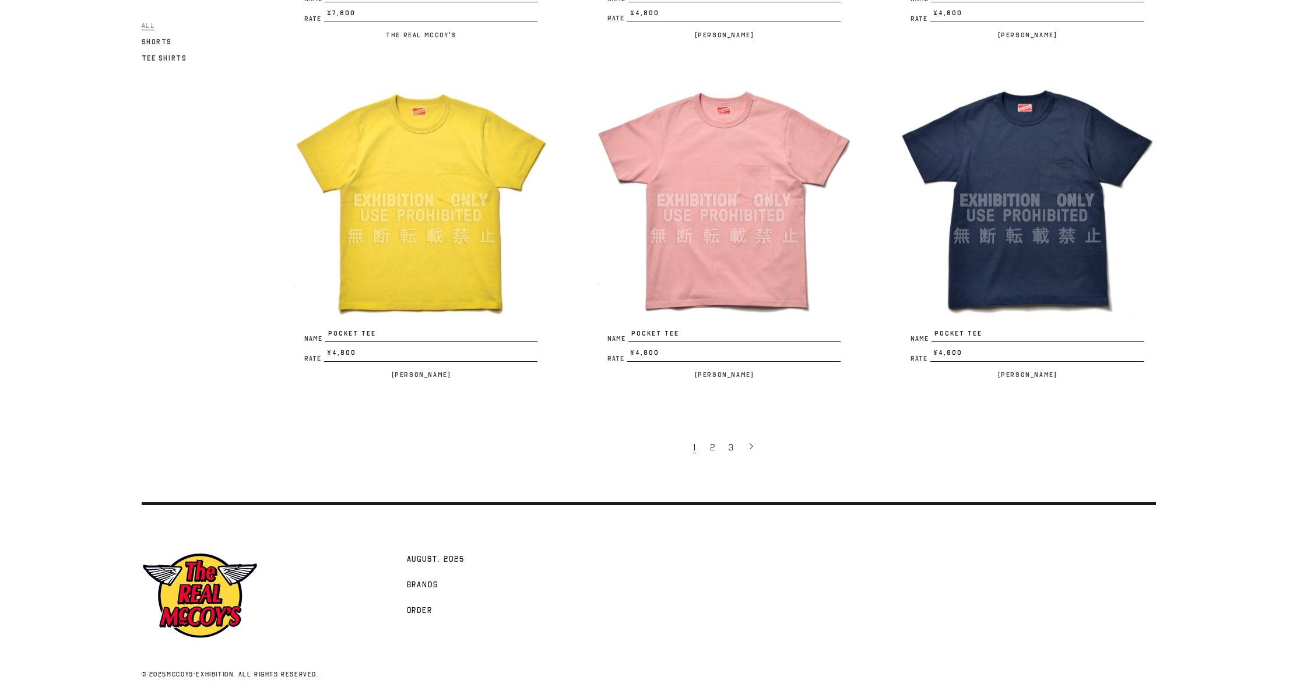
scroll to position [2476, 0]
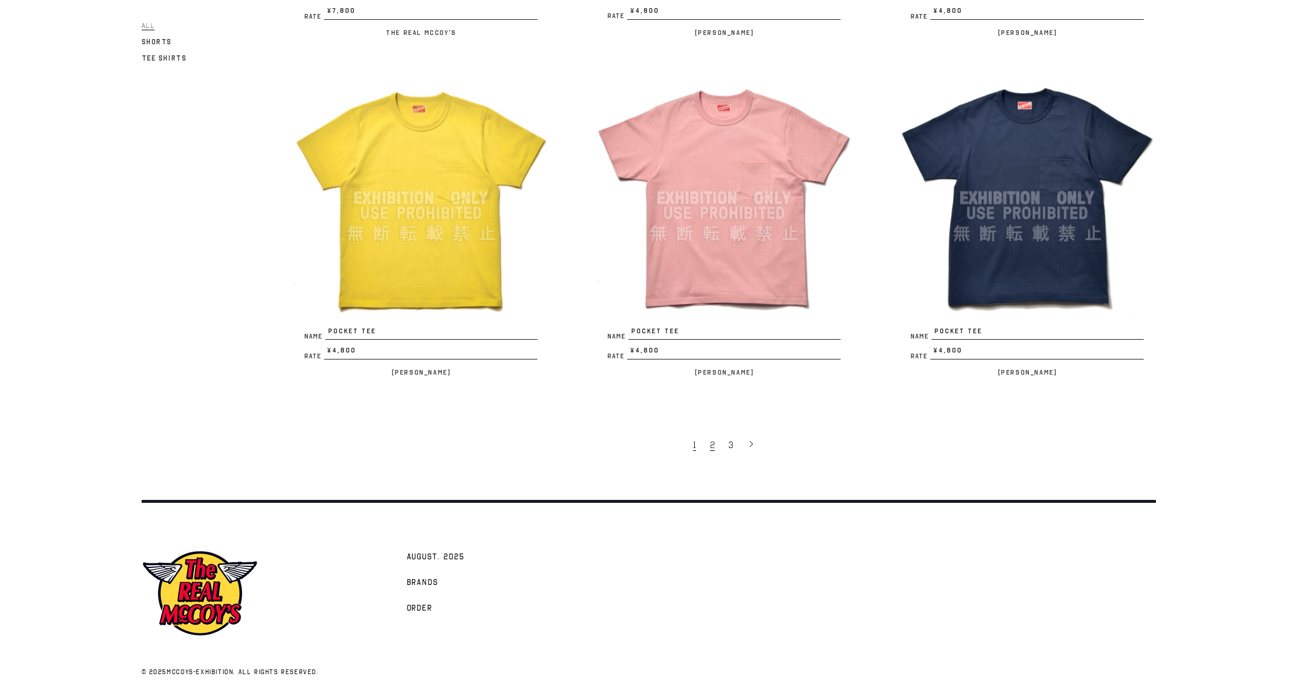
click at [711, 450] on span "2" at bounding box center [712, 446] width 5 height 12
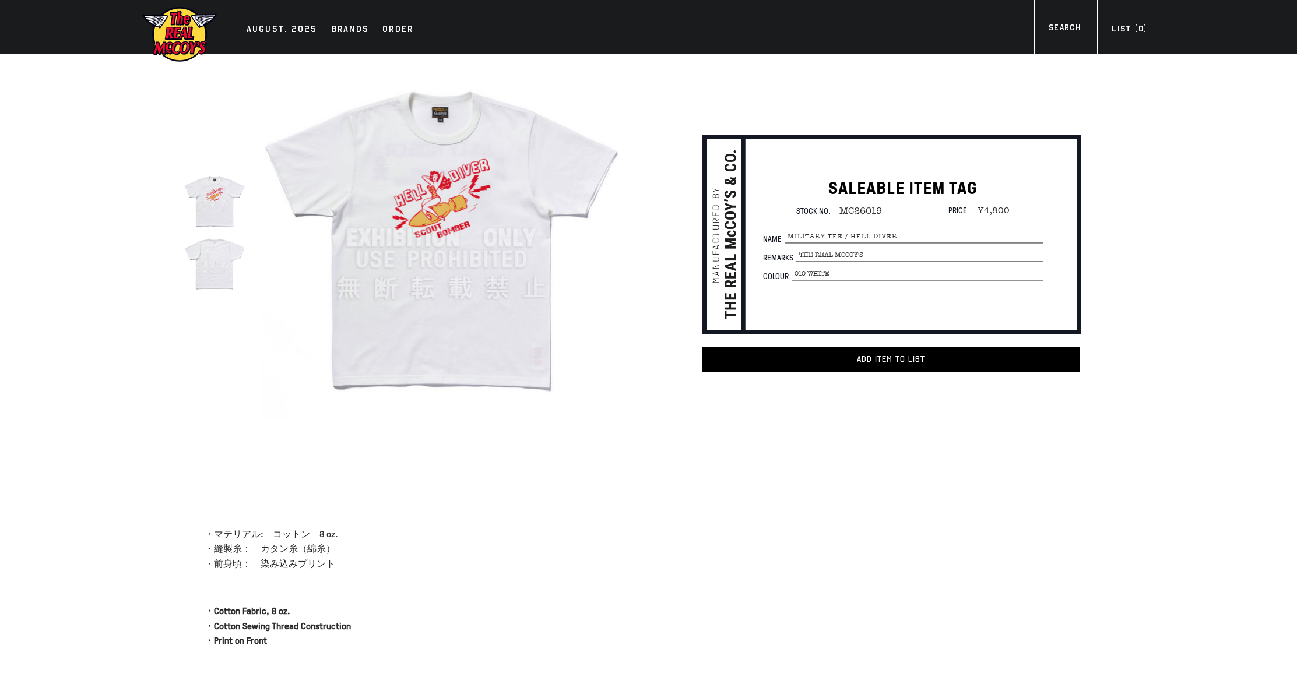
click at [452, 194] on img at bounding box center [441, 238] width 362 height 362
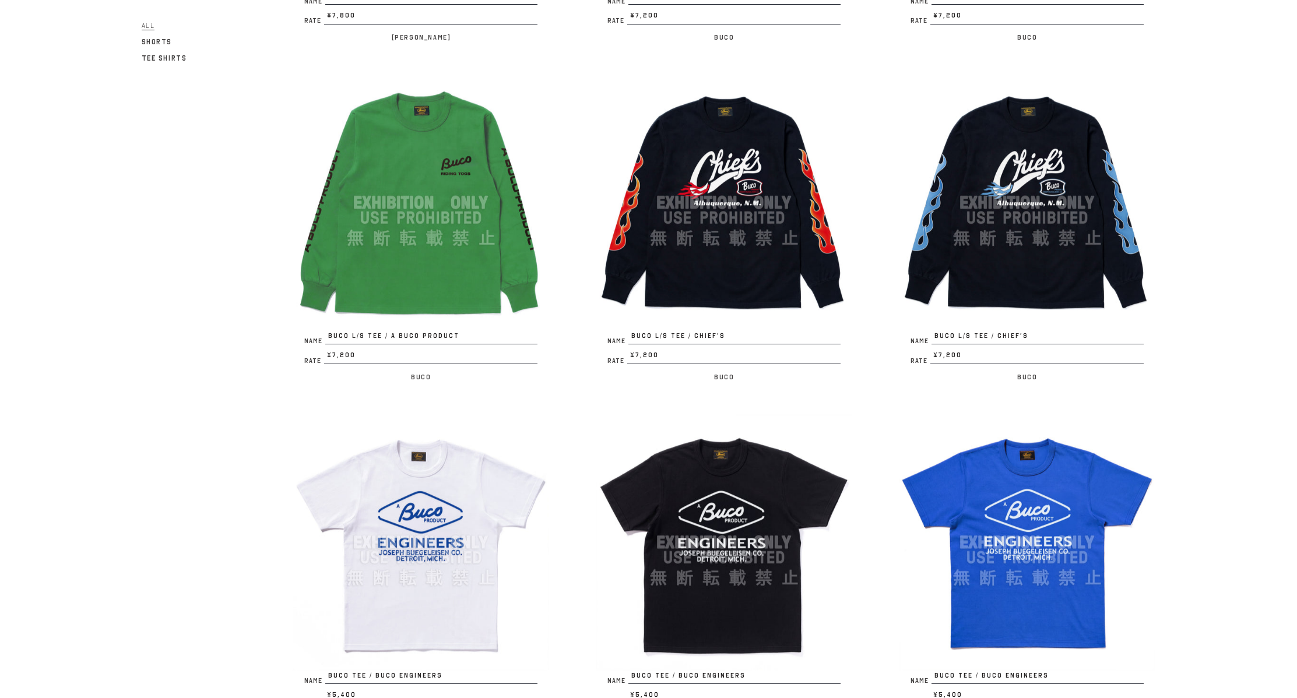
scroll to position [2274, 0]
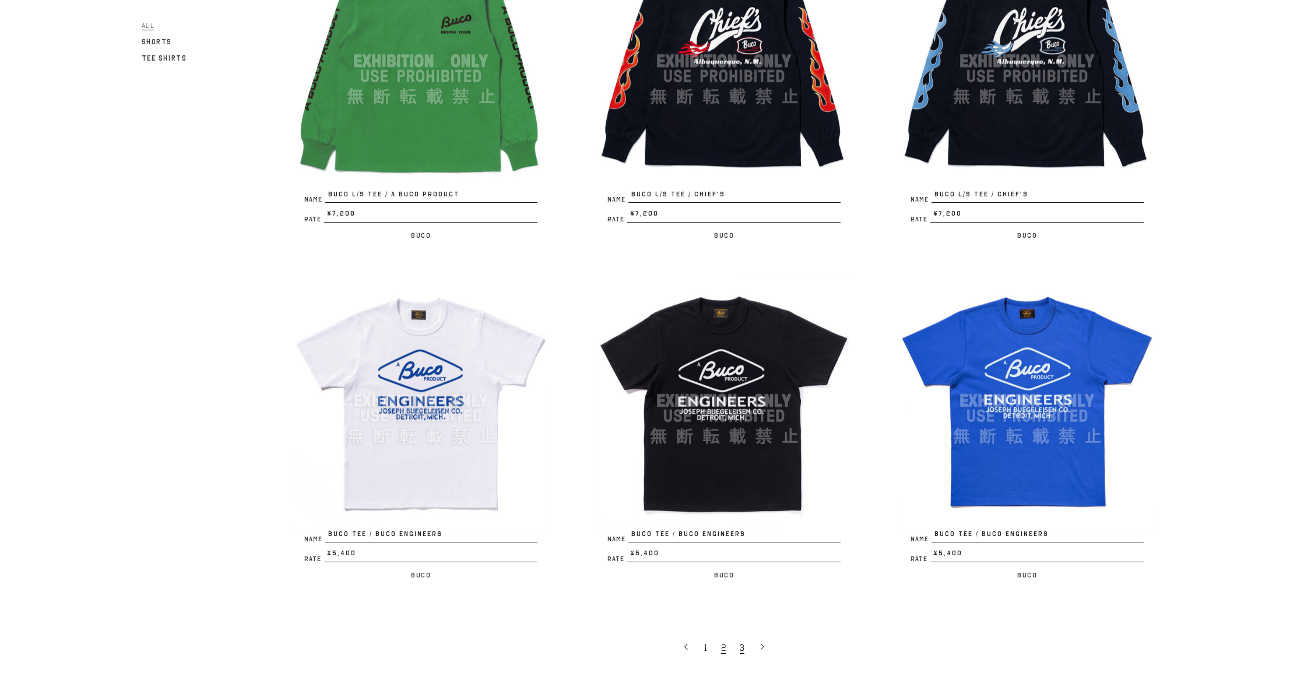
click at [742, 644] on span "3" at bounding box center [742, 648] width 5 height 12
